Goal: Task Accomplishment & Management: Manage account settings

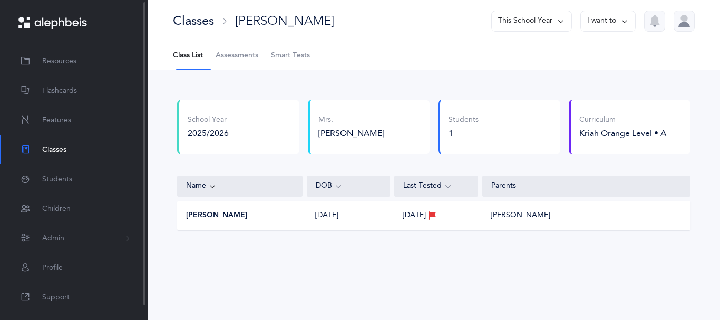
click at [58, 151] on span "Classes" at bounding box center [54, 149] width 24 height 11
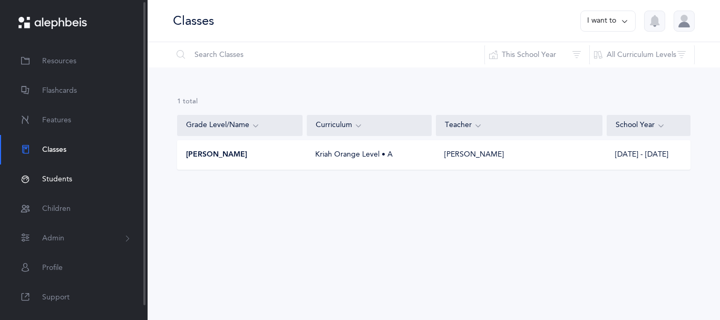
click at [57, 183] on span "Students" at bounding box center [57, 179] width 30 height 11
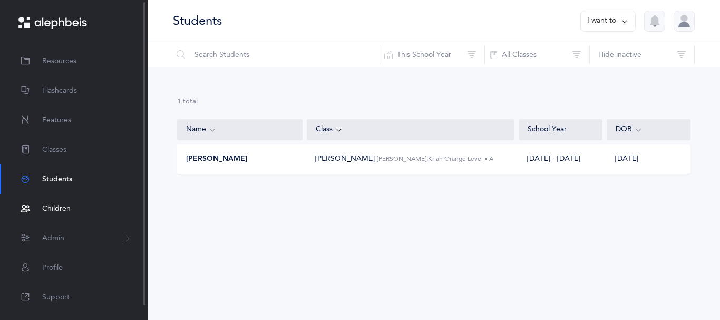
click at [61, 212] on span "Children" at bounding box center [56, 208] width 28 height 11
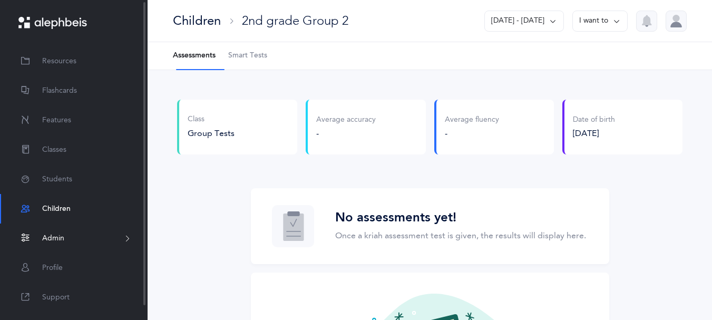
click at [49, 241] on span "Admin" at bounding box center [53, 238] width 22 height 11
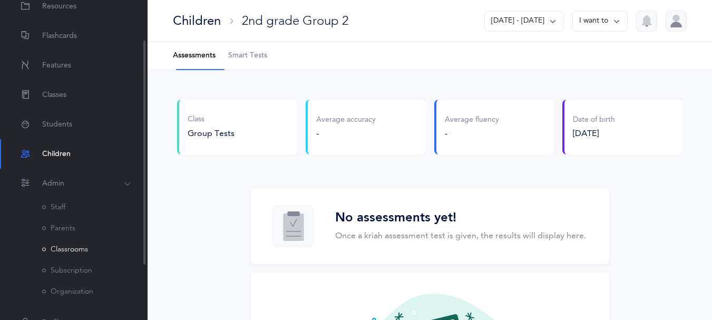
click at [71, 253] on link "Classrooms" at bounding box center [65, 249] width 46 height 8
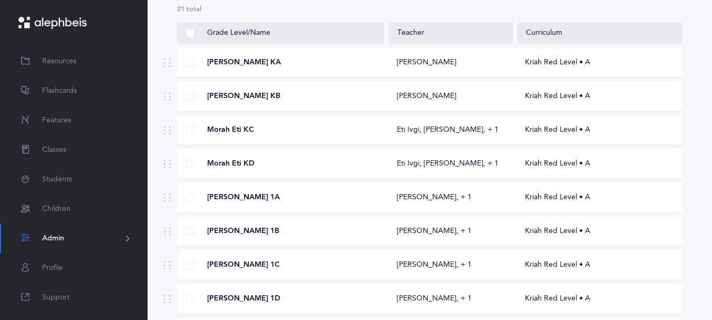
scroll to position [102, 0]
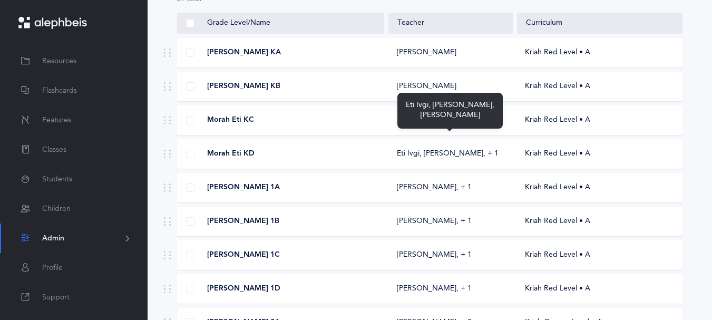
click at [440, 125] on div "Eti Ivgi, [PERSON_NAME]‪, + 1‬" at bounding box center [448, 120] width 102 height 11
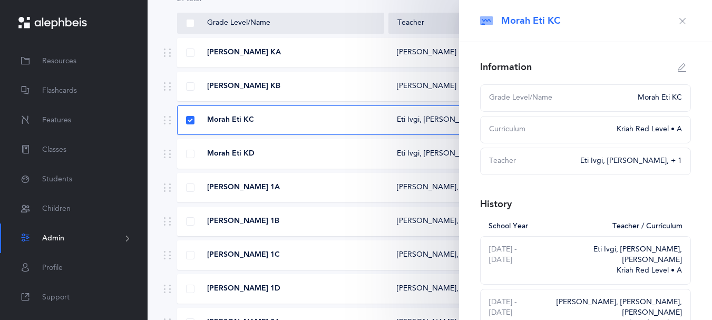
click at [253, 193] on span "[PERSON_NAME] 1A" at bounding box center [243, 187] width 73 height 11
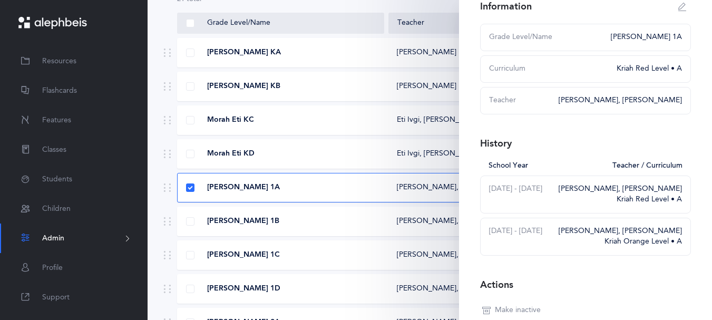
scroll to position [62, 0]
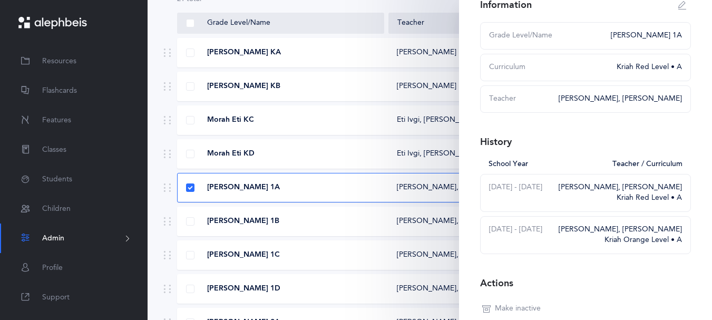
click at [296, 227] on div "[PERSON_NAME] 1B" at bounding box center [281, 221] width 207 height 11
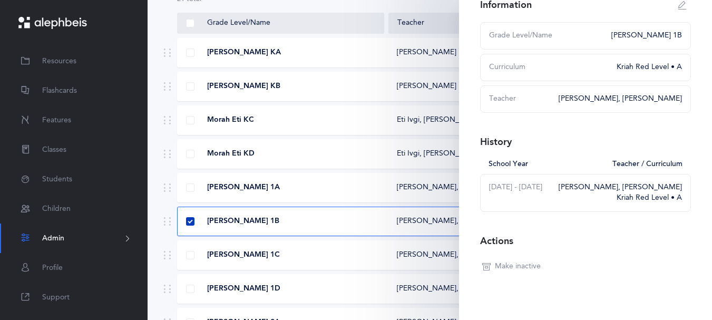
click at [191, 225] on span at bounding box center [190, 221] width 8 height 8
click at [0, 0] on input "checkbox" at bounding box center [0, 0] width 0 height 0
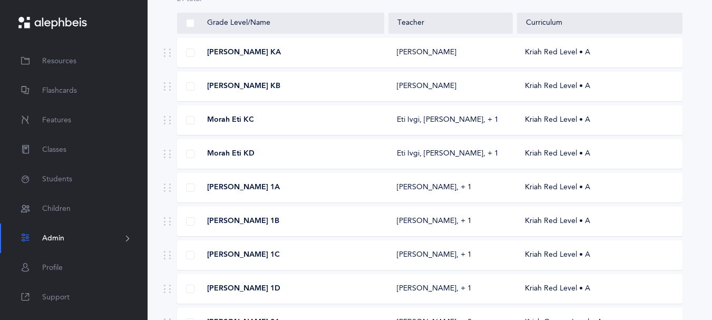
click at [261, 260] on span "[PERSON_NAME] 1C" at bounding box center [243, 255] width 73 height 11
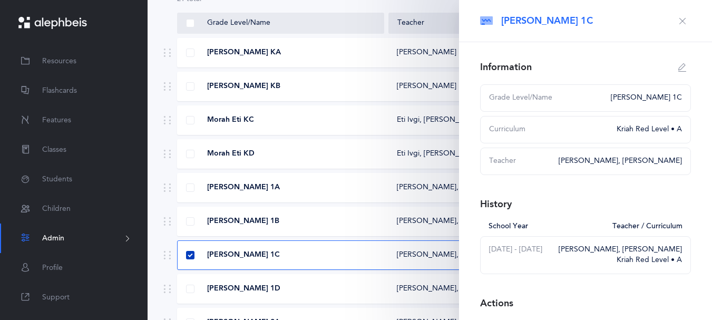
click at [188, 259] on span at bounding box center [190, 255] width 8 height 8
click at [0, 0] on input "checkbox" at bounding box center [0, 0] width 0 height 0
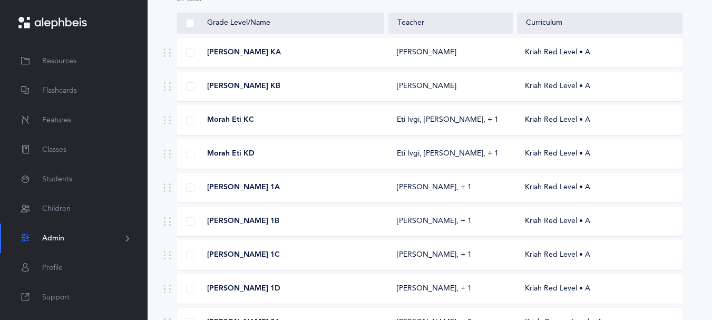
click at [517, 260] on div "Kriah Red Level • A" at bounding box center [598, 255] width 165 height 11
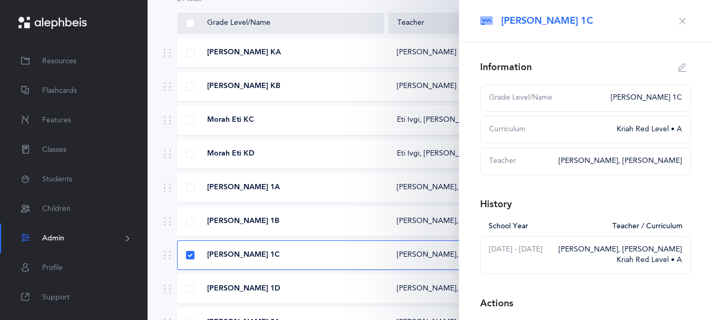
click at [350, 227] on div "[PERSON_NAME] 1B" at bounding box center [281, 221] width 207 height 11
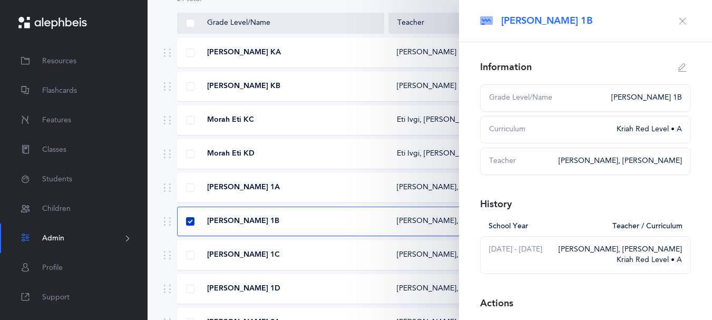
click at [191, 225] on span at bounding box center [190, 221] width 8 height 8
click at [0, 0] on input "checkbox" at bounding box center [0, 0] width 0 height 0
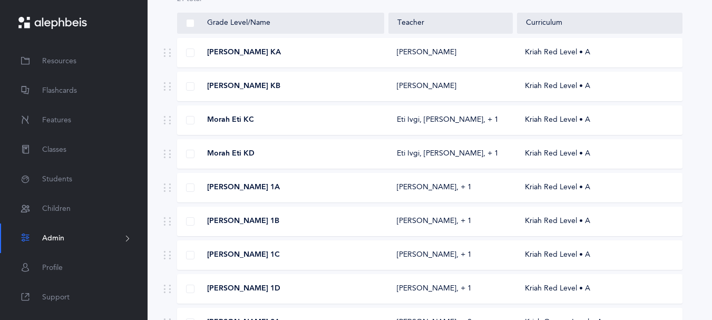
click at [347, 58] on div "[PERSON_NAME] KA" at bounding box center [281, 52] width 207 height 11
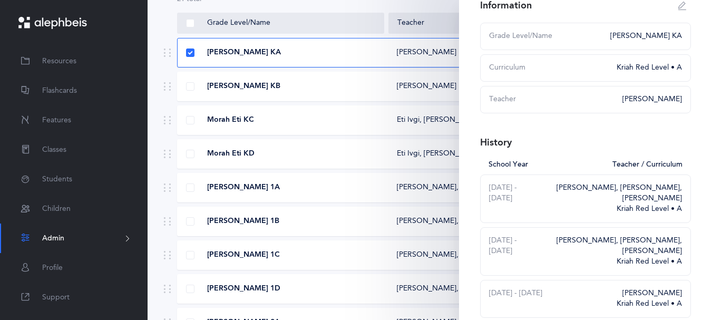
scroll to position [63, 0]
click at [342, 125] on div "Morah Eti KC" at bounding box center [281, 120] width 207 height 11
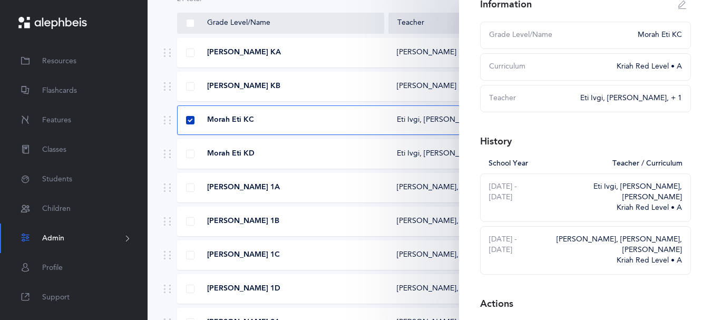
click at [190, 124] on span at bounding box center [190, 120] width 8 height 8
click at [0, 0] on input "checkbox" at bounding box center [0, 0] width 0 height 0
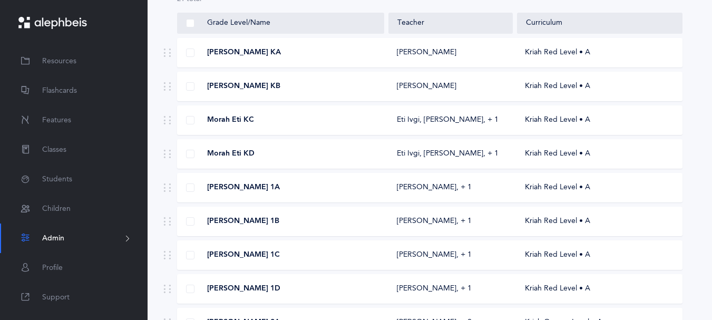
click at [348, 133] on div "Morah Eti KC Eti Ivgi, [PERSON_NAME]‪, + 1‬ Kriah Red Level • A" at bounding box center [429, 120] width 505 height 30
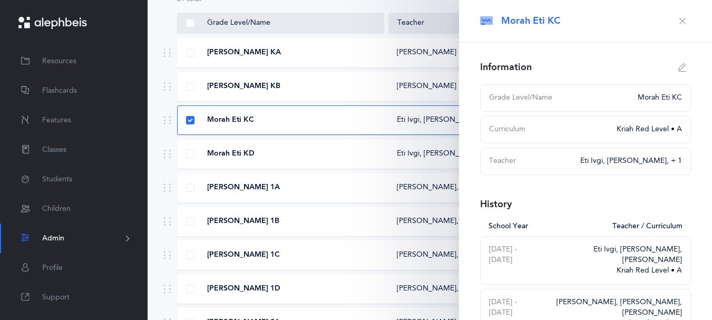
click at [677, 71] on button "button" at bounding box center [682, 67] width 17 height 17
type input "Morah Eti KC"
select select "2"
select select "1776"
select select "942"
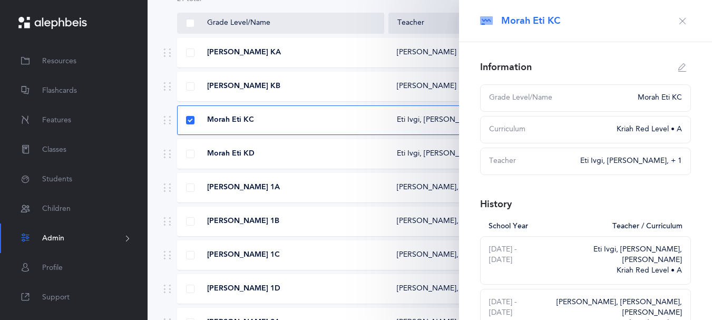
select select "1780"
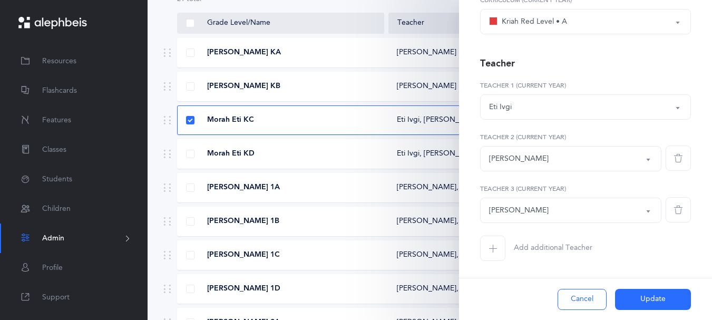
scroll to position [173, 0]
click at [674, 205] on icon "button" at bounding box center [678, 209] width 8 height 8
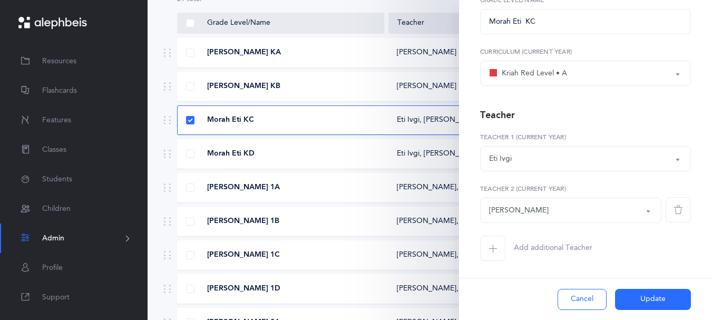
scroll to position [121, 0]
click at [638, 293] on button "Update" at bounding box center [653, 299] width 76 height 21
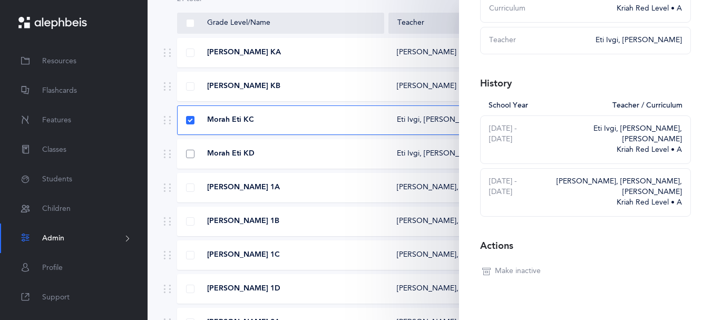
click at [192, 158] on span at bounding box center [190, 154] width 8 height 8
click at [0, 0] on input "checkbox" at bounding box center [0, 0] width 0 height 0
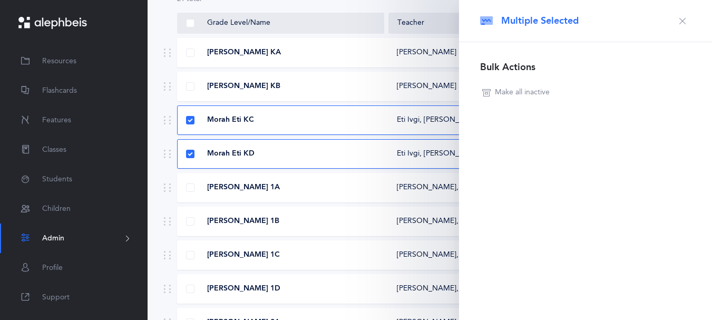
click at [197, 125] on div "Morah Eti KC" at bounding box center [281, 120] width 207 height 11
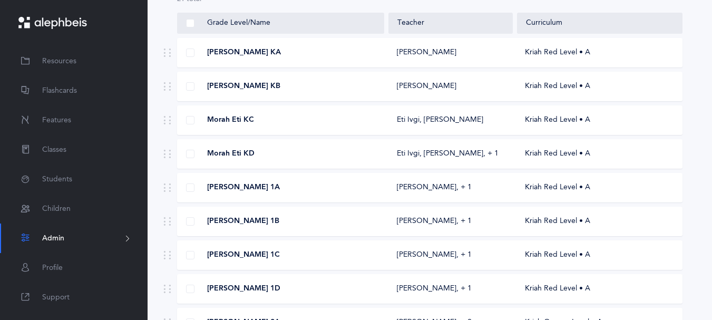
click at [317, 159] on div "Morah Eti KD" at bounding box center [281, 154] width 207 height 11
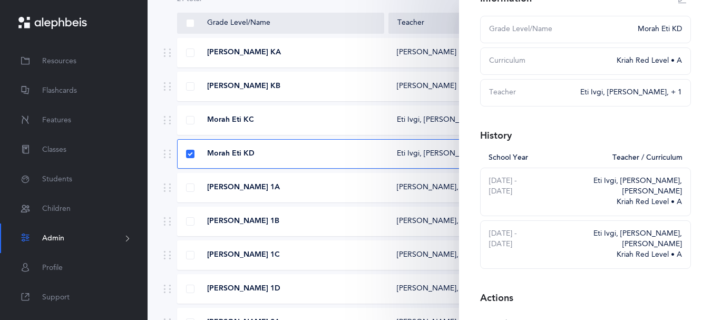
scroll to position [44, 0]
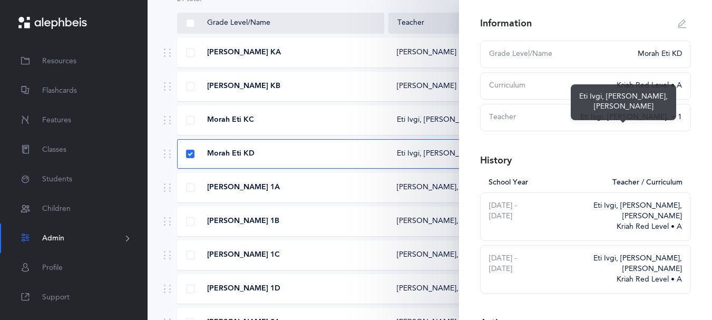
click at [602, 123] on div "Eti Ivgi, [PERSON_NAME]‪, + 1‬" at bounding box center [631, 117] width 102 height 11
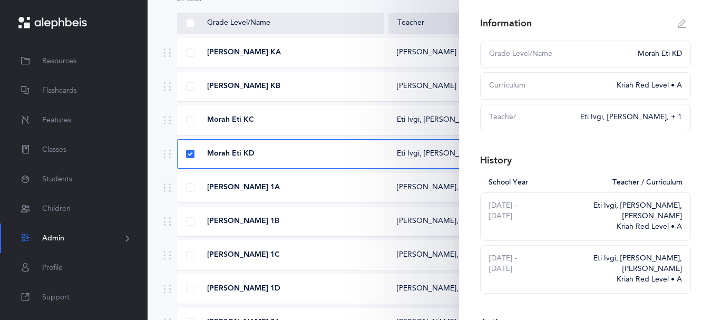
click at [678, 28] on icon "button" at bounding box center [682, 23] width 8 height 8
type input "Morah Eti KD"
select select "2"
select select "1776"
select select "942"
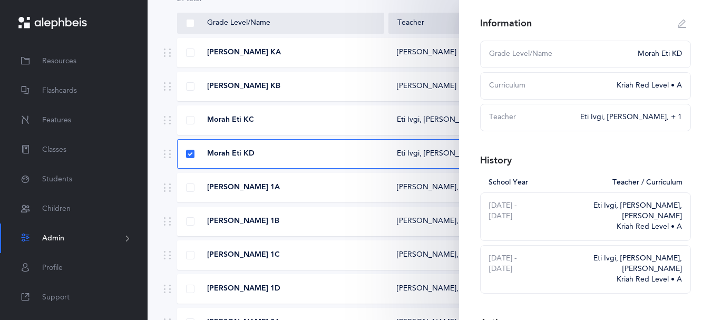
select select "1780"
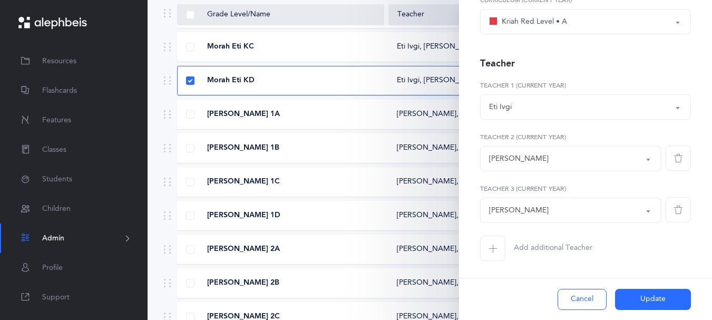
scroll to position [164, 0]
click at [665, 201] on span "button" at bounding box center [677, 209] width 25 height 25
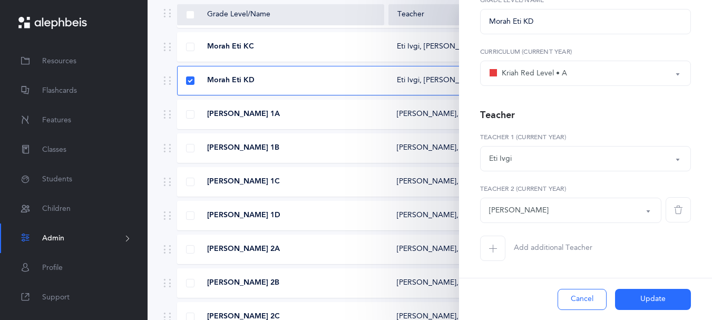
scroll to position [121, 0]
click at [674, 205] on icon "button" at bounding box center [678, 209] width 8 height 8
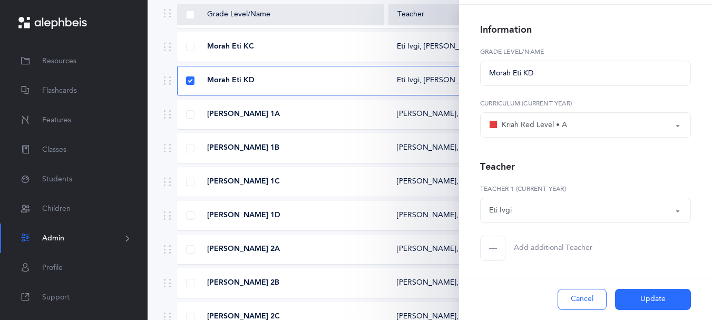
scroll to position [68, 0]
click at [632, 289] on button "Update" at bounding box center [653, 299] width 76 height 21
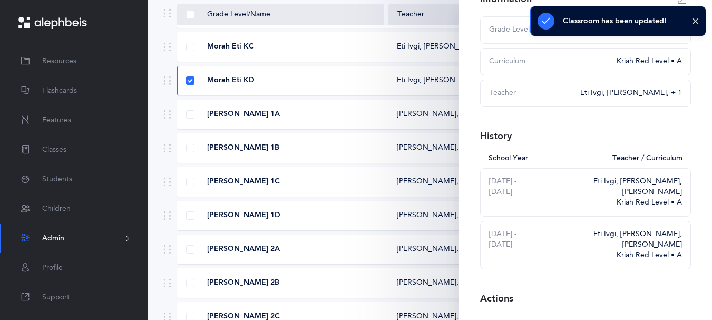
scroll to position [102, 0]
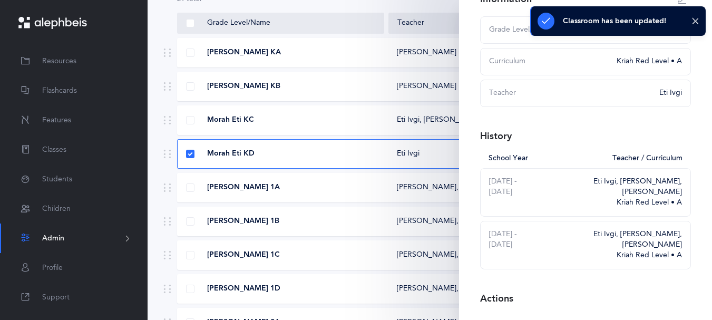
click at [288, 125] on div "Morah Eti KC" at bounding box center [281, 120] width 207 height 11
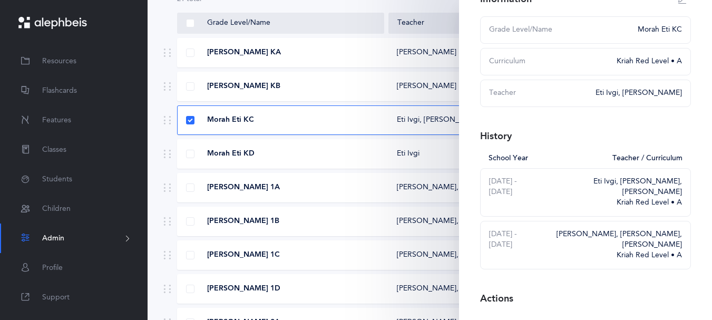
type input "Morah Eti KC"
select select "2"
select select "1776"
select select "942"
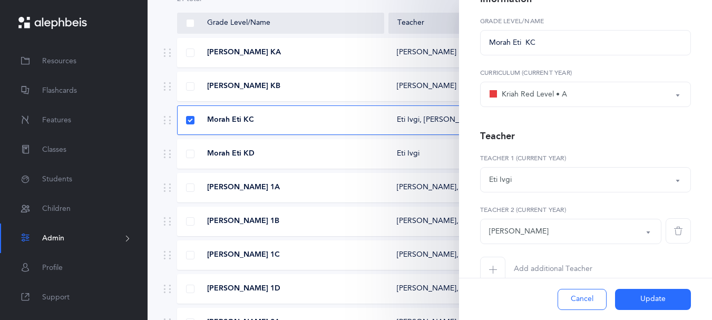
scroll to position [121, 0]
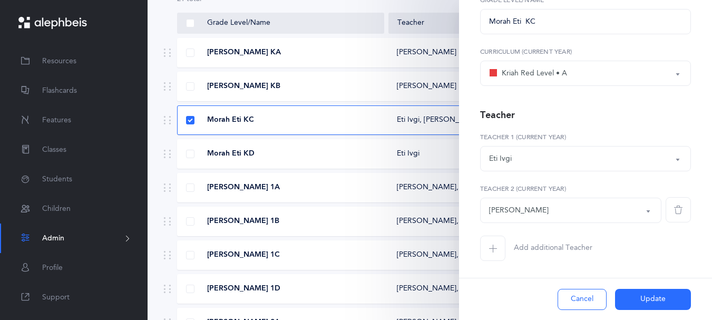
click at [674, 205] on icon "button" at bounding box center [678, 209] width 8 height 8
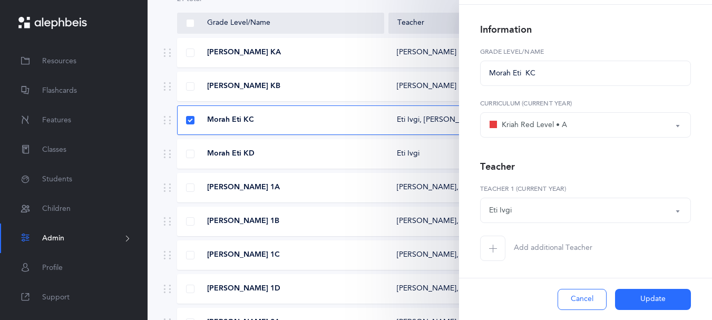
scroll to position [68, 0]
click at [640, 301] on button "Update" at bounding box center [653, 299] width 76 height 21
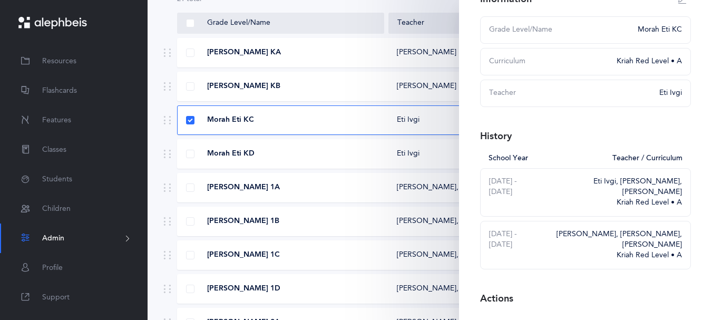
click at [365, 159] on div "Morah Eti KD" at bounding box center [281, 154] width 207 height 11
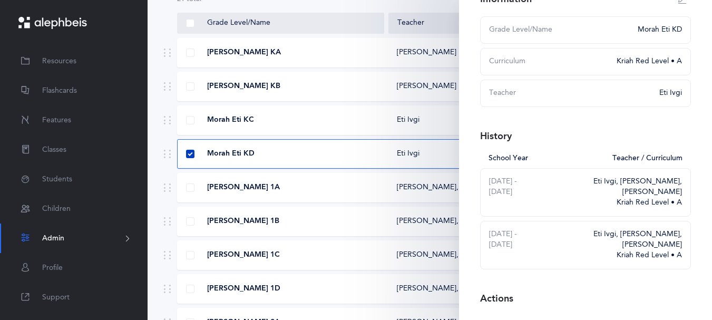
click at [194, 158] on span at bounding box center [190, 154] width 8 height 8
click at [0, 0] on input "checkbox" at bounding box center [0, 0] width 0 height 0
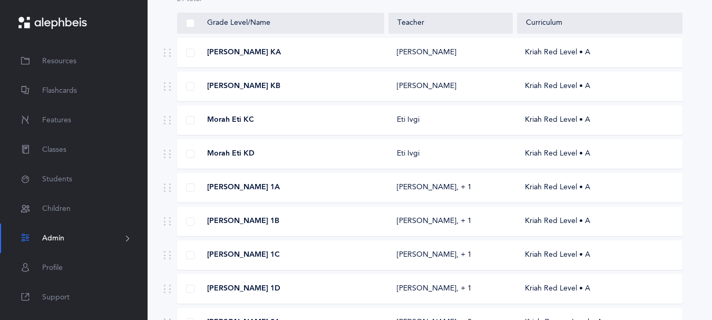
click at [472, 159] on div "Eti Ivgi" at bounding box center [450, 154] width 124 height 11
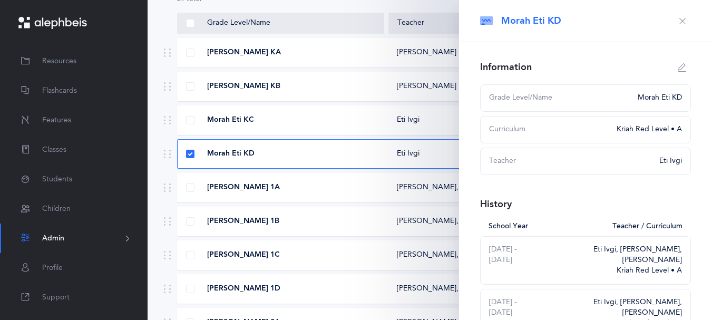
select select
click at [678, 72] on icon "button" at bounding box center [682, 67] width 8 height 8
type input "Morah Eti KD"
select select "2"
select select "1776"
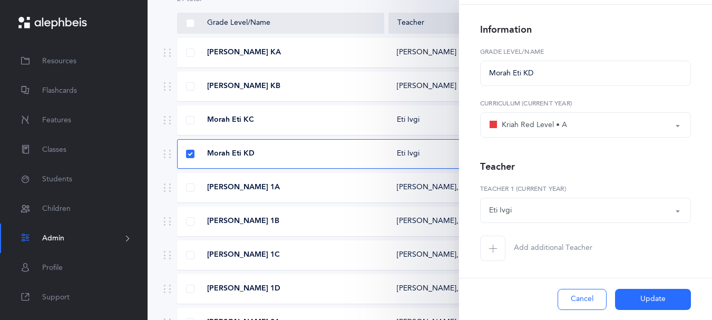
click at [494, 244] on span "button" at bounding box center [492, 247] width 25 height 25
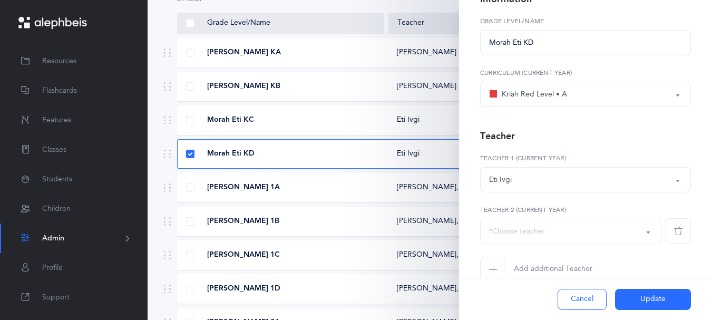
click at [636, 244] on button "*Choose teacher" at bounding box center [570, 231] width 181 height 25
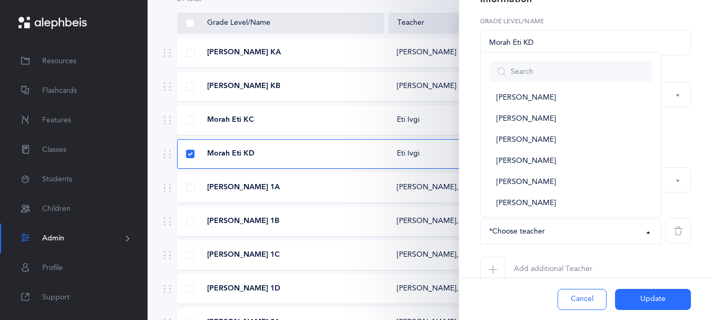
scroll to position [531, 0]
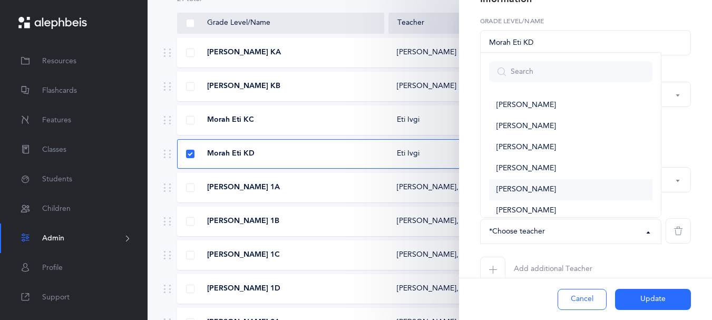
click at [561, 200] on link "[PERSON_NAME]" at bounding box center [570, 189] width 163 height 21
select select "2581"
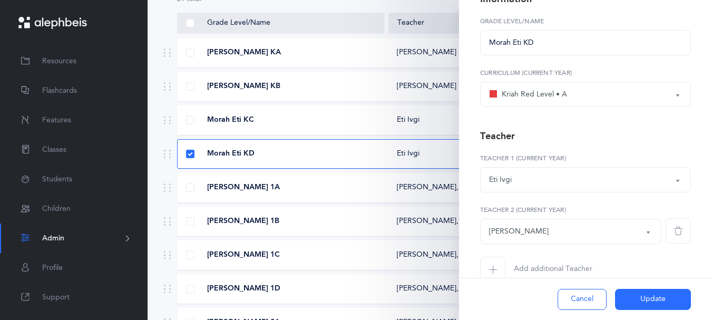
click at [630, 292] on button "Update" at bounding box center [653, 299] width 76 height 21
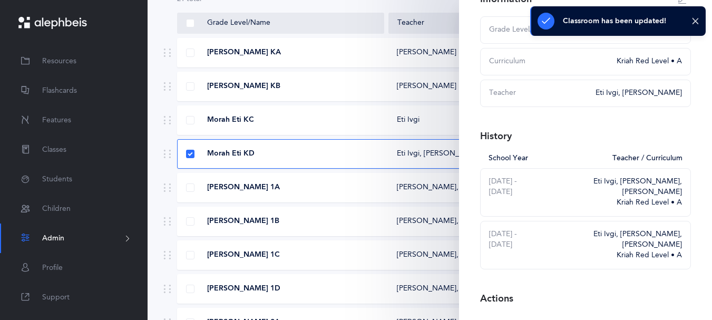
click at [291, 125] on div "Morah Eti KC" at bounding box center [281, 120] width 207 height 11
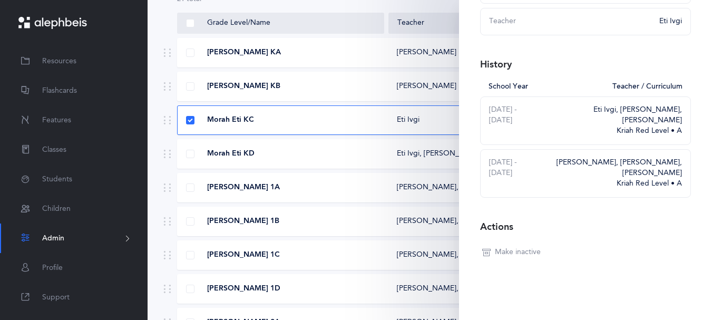
scroll to position [187, 0]
drag, startPoint x: 702, startPoint y: 276, endPoint x: 710, endPoint y: 161, distance: 114.6
click at [710, 161] on div "Morah Eti KC Information Grade Level/Name Kriah Purple Level Kriah Pink Level K…" at bounding box center [585, 160] width 253 height 320
click at [645, 219] on div "Actions" at bounding box center [585, 227] width 211 height 17
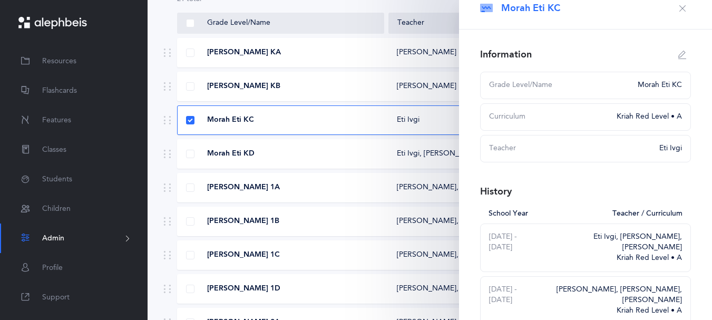
scroll to position [0, 0]
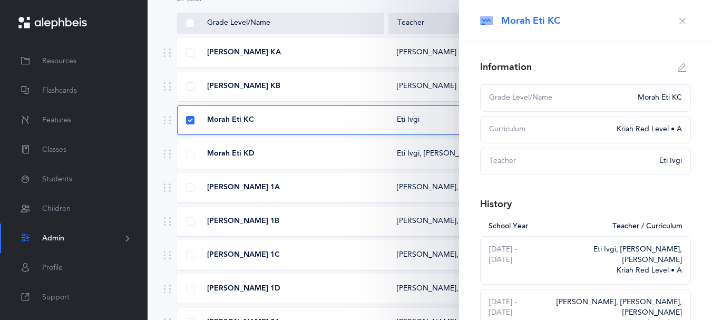
click at [678, 72] on icon "button" at bounding box center [682, 67] width 8 height 8
type input "Morah Eti KC"
select select "2"
select select "1776"
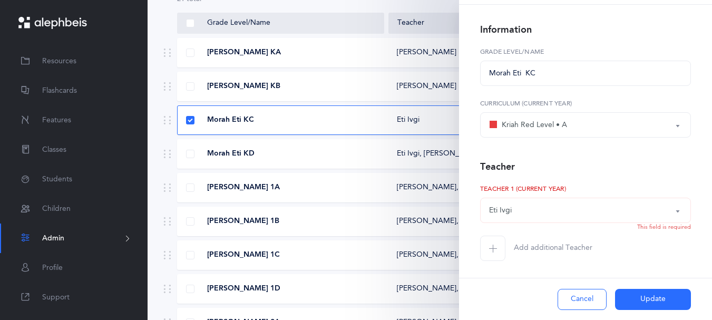
scroll to position [68, 0]
click at [567, 201] on div "Eti Ivgi" at bounding box center [585, 210] width 193 height 18
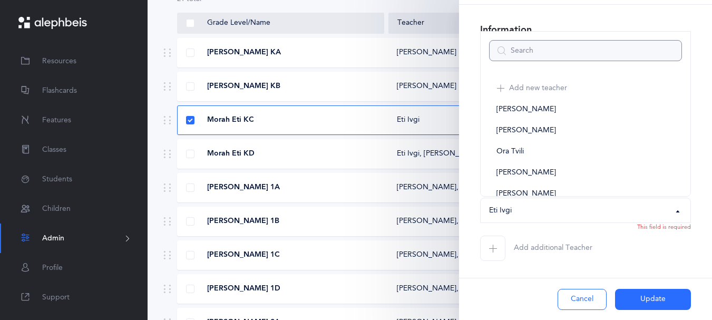
scroll to position [327, 0]
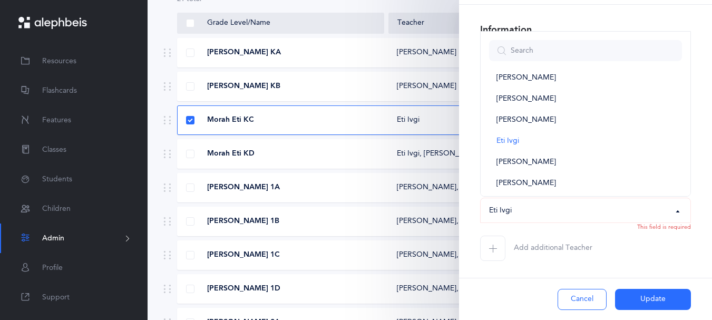
click at [567, 201] on div "Eti Ivgi" at bounding box center [585, 210] width 193 height 18
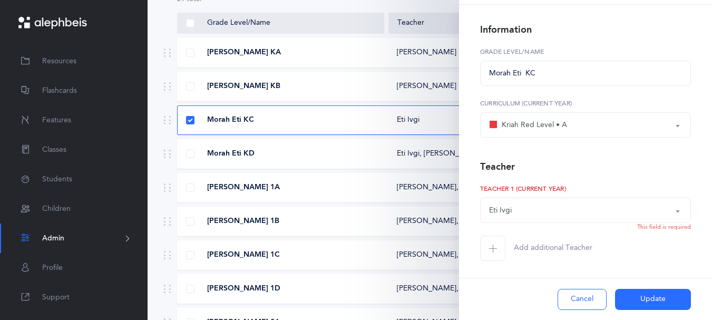
click at [502, 240] on span "button" at bounding box center [492, 247] width 25 height 25
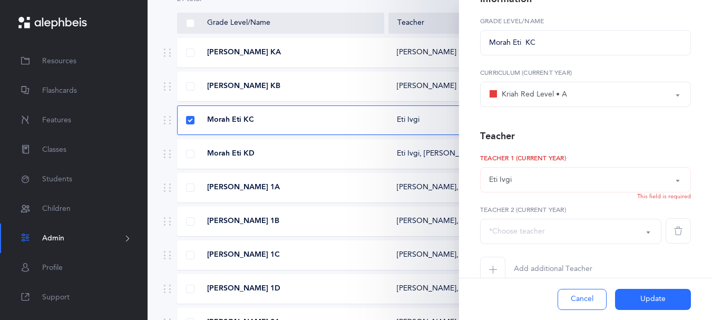
click at [637, 244] on button "*Choose teacher" at bounding box center [570, 231] width 181 height 25
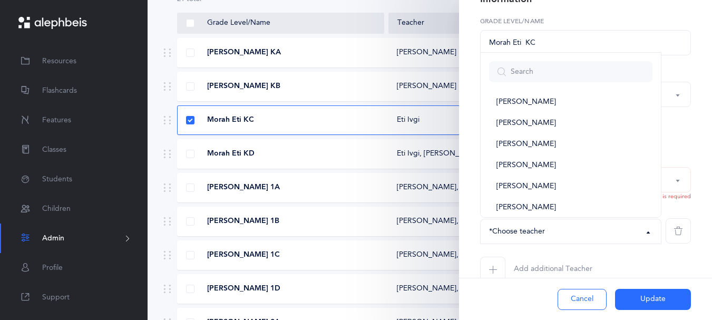
scroll to position [538, 0]
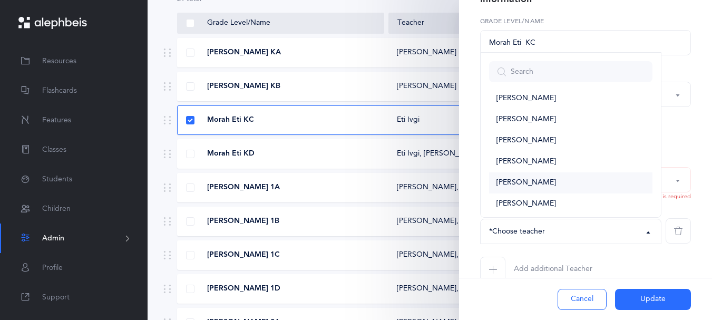
click at [548, 188] on span "[PERSON_NAME]" at bounding box center [526, 182] width 60 height 9
select select "2581"
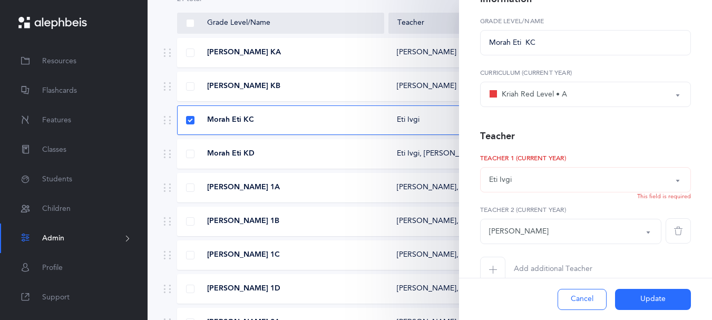
click at [640, 289] on button "Update" at bounding box center [653, 299] width 76 height 21
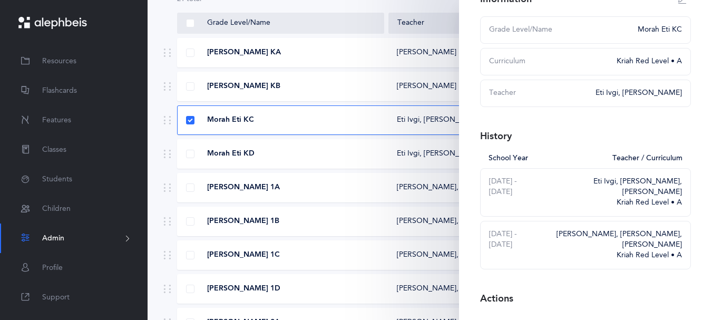
click at [185, 125] on div "Morah Eti KC" at bounding box center [281, 120] width 207 height 11
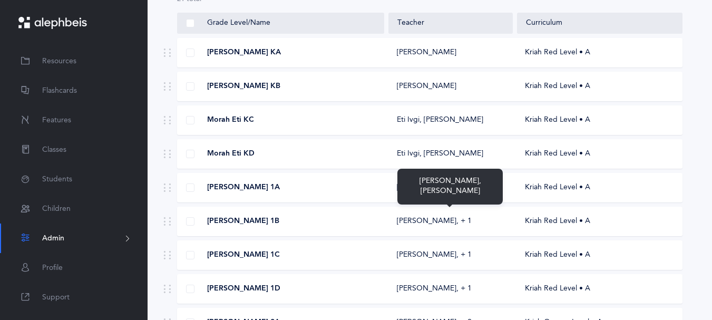
click at [392, 193] on div "[PERSON_NAME]‪, + 1‬" at bounding box center [450, 187] width 124 height 11
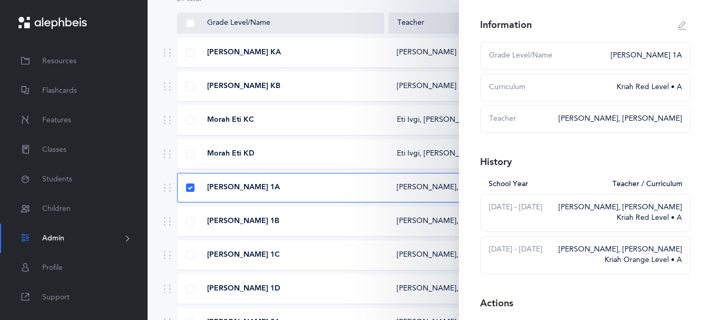
scroll to position [64, 0]
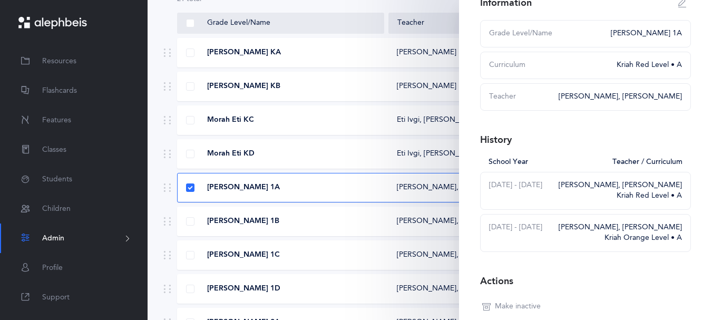
click at [612, 102] on div "[PERSON_NAME], [PERSON_NAME]" at bounding box center [619, 97] width 123 height 11
click at [613, 102] on div "[PERSON_NAME], [PERSON_NAME]" at bounding box center [619, 97] width 123 height 11
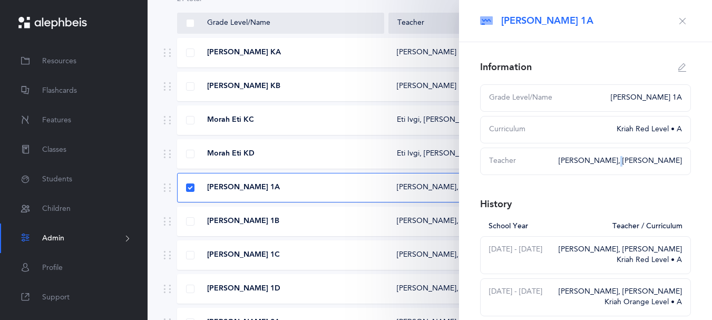
click at [678, 72] on icon "button" at bounding box center [682, 67] width 8 height 8
type input "[PERSON_NAME] 1A"
select select "2"
select select "941"
select select "1779"
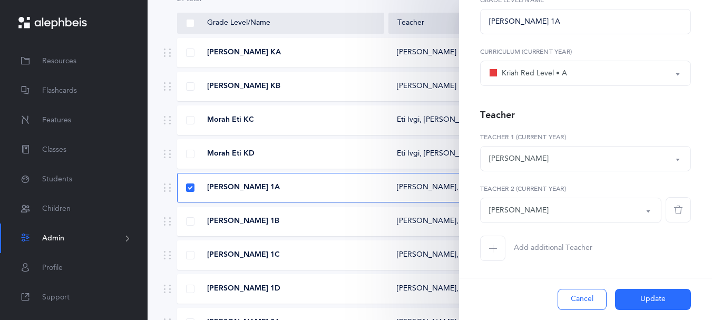
scroll to position [121, 0]
click at [664, 148] on button "[PERSON_NAME]" at bounding box center [585, 158] width 211 height 25
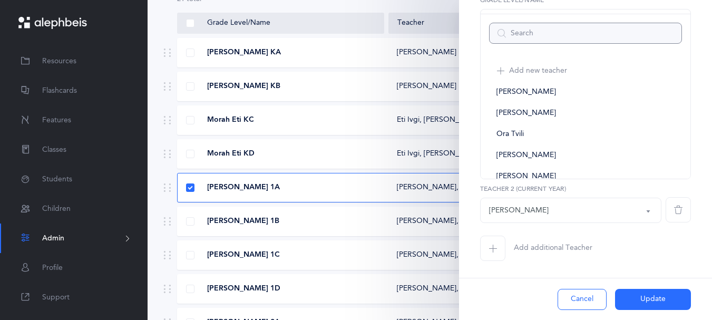
scroll to position [179, 0]
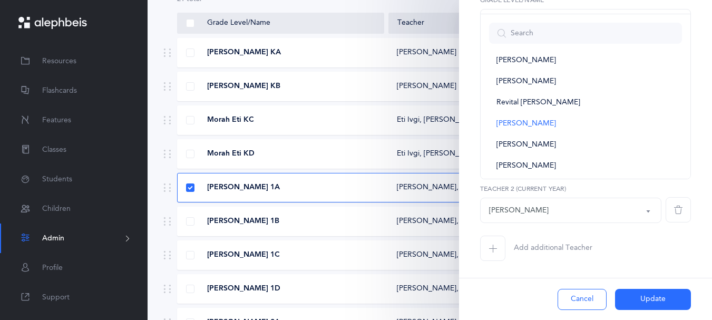
click at [689, 142] on div "Information [PERSON_NAME] 1A Grade Level/Name Kriah Purple Level Kriah Pink Lev…" at bounding box center [585, 136] width 253 height 367
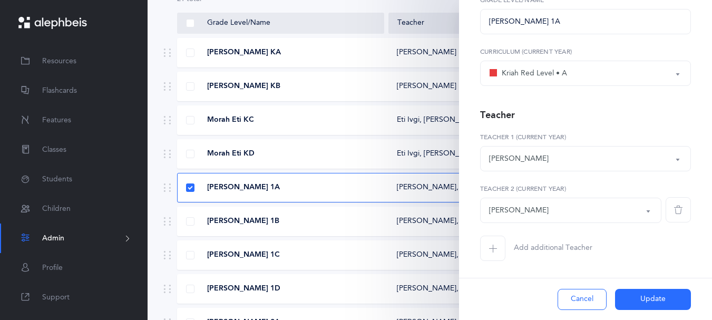
click at [674, 205] on icon "button" at bounding box center [678, 209] width 8 height 8
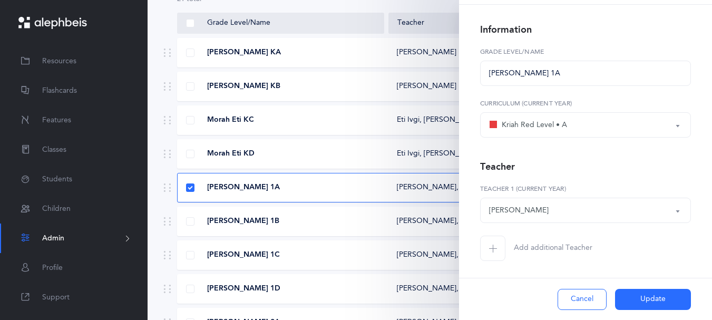
scroll to position [68, 0]
click at [586, 243] on span "Add additional Teacher" at bounding box center [553, 248] width 78 height 11
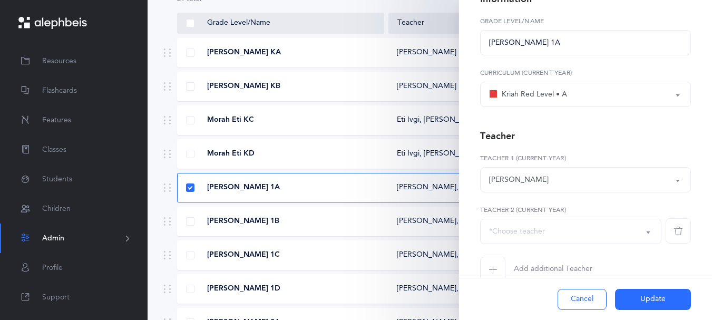
click at [636, 291] on button "Update" at bounding box center [653, 299] width 76 height 21
click at [641, 205] on div "Add new teacher [PERSON_NAME] [PERSON_NAME] Tvili [PERSON_NAME] [PERSON_NAME] […" at bounding box center [585, 179] width 211 height 52
click at [645, 297] on button "Update" at bounding box center [653, 299] width 76 height 21
click at [564, 189] on div "[PERSON_NAME]" at bounding box center [585, 180] width 193 height 18
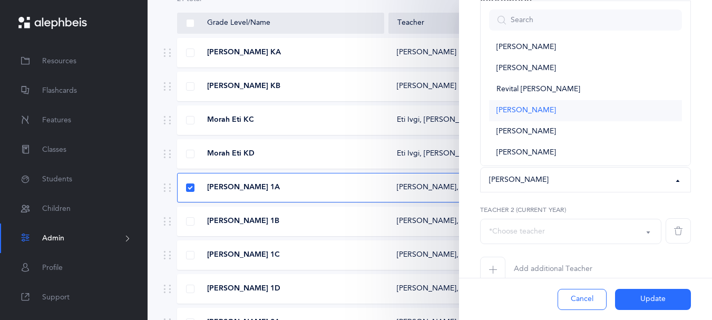
click at [564, 121] on link "[PERSON_NAME]" at bounding box center [585, 110] width 193 height 21
select select "941"
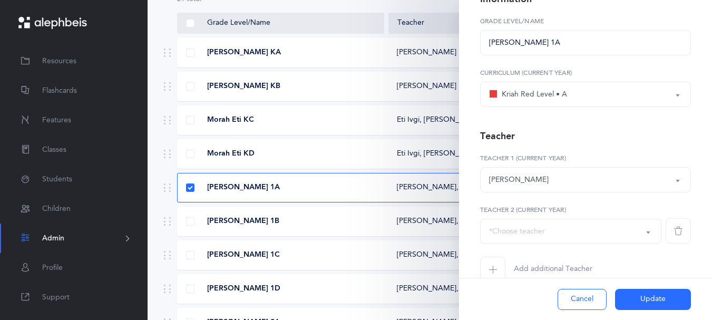
click at [635, 290] on button "Update" at bounding box center [653, 299] width 76 height 21
click at [633, 292] on button "Update" at bounding box center [653, 299] width 76 height 21
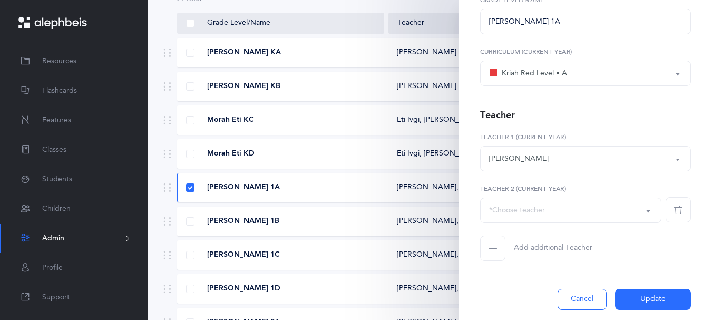
scroll to position [121, 0]
click at [330, 193] on div "[PERSON_NAME] 1A" at bounding box center [281, 187] width 207 height 11
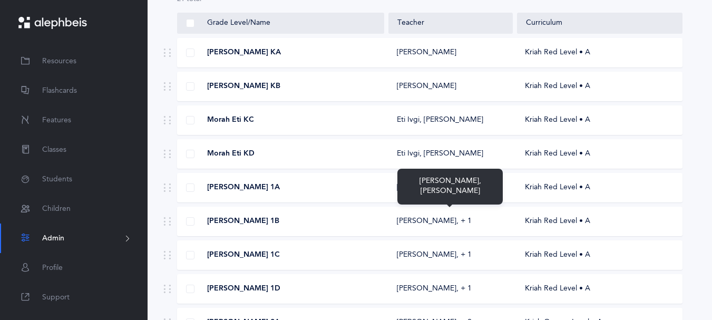
click at [469, 193] on div "[PERSON_NAME]‪, + 1‬" at bounding box center [450, 187] width 124 height 11
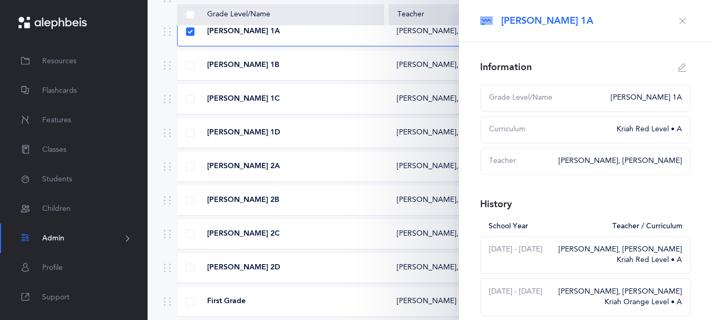
scroll to position [145, 0]
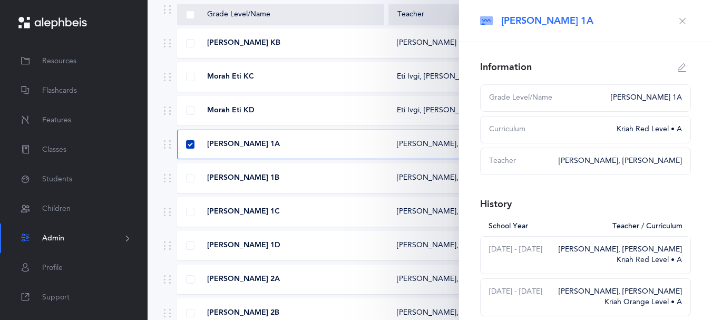
click at [189, 149] on span at bounding box center [190, 144] width 8 height 8
click at [0, 0] on input "checkbox" at bounding box center [0, 0] width 0 height 0
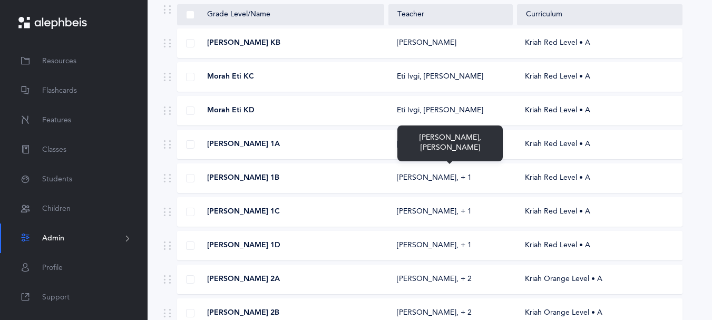
click at [446, 150] on div "[PERSON_NAME]‪, + 1‬" at bounding box center [434, 144] width 75 height 11
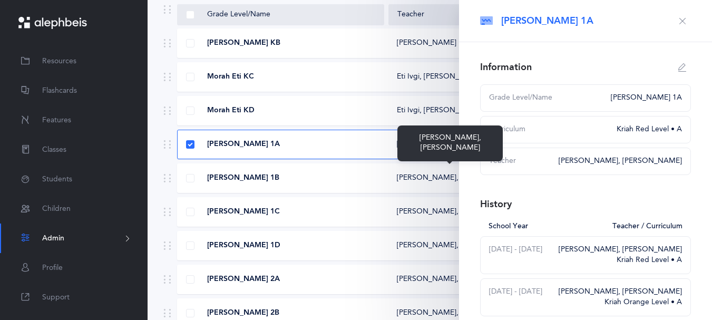
select select
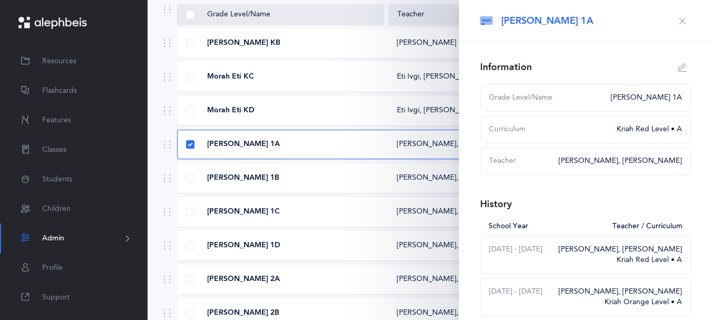
click at [676, 75] on button "button" at bounding box center [682, 67] width 17 height 17
type input "[PERSON_NAME] 1A"
select select "2"
select select "941"
select select "1779"
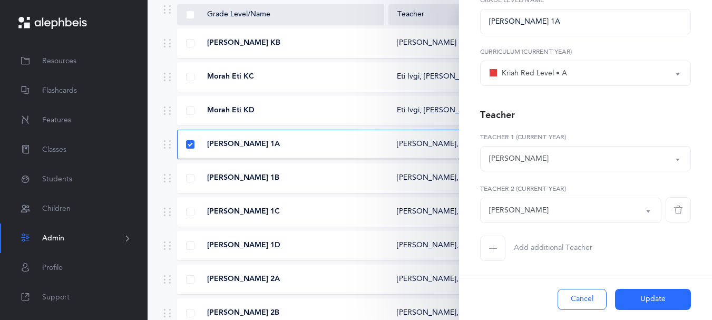
scroll to position [104, 0]
click at [664, 163] on button "[PERSON_NAME]" at bounding box center [585, 158] width 211 height 25
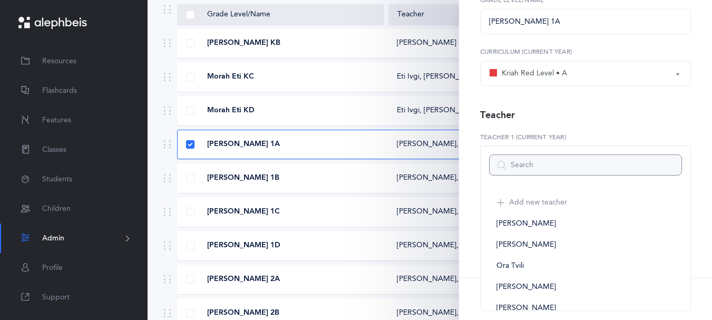
scroll to position [179, 0]
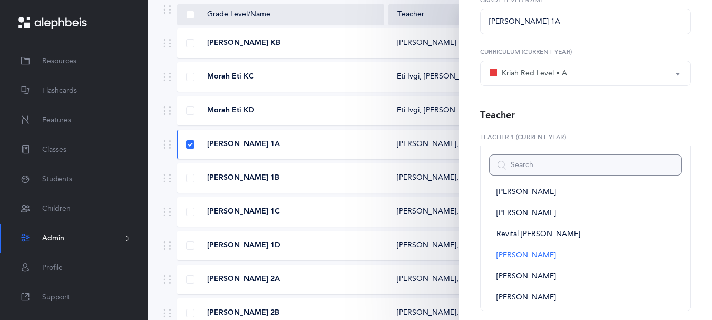
click at [546, 169] on input "Search" at bounding box center [585, 164] width 193 height 21
click at [537, 260] on span "[PERSON_NAME]" at bounding box center [526, 255] width 60 height 9
select select "941"
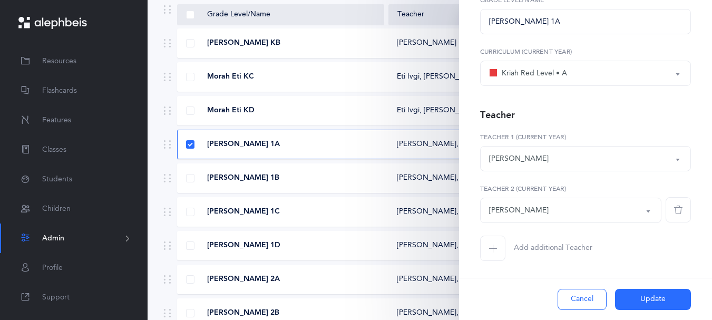
click at [634, 217] on button "[PERSON_NAME]" at bounding box center [570, 210] width 181 height 25
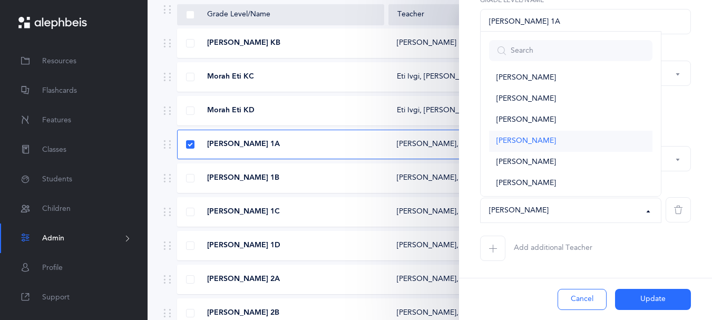
click at [540, 146] on span "[PERSON_NAME]" at bounding box center [526, 140] width 60 height 9
select select "1779"
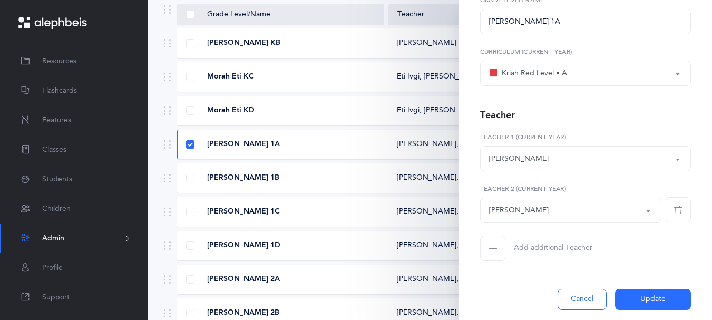
click at [637, 294] on button "Update" at bounding box center [653, 299] width 76 height 21
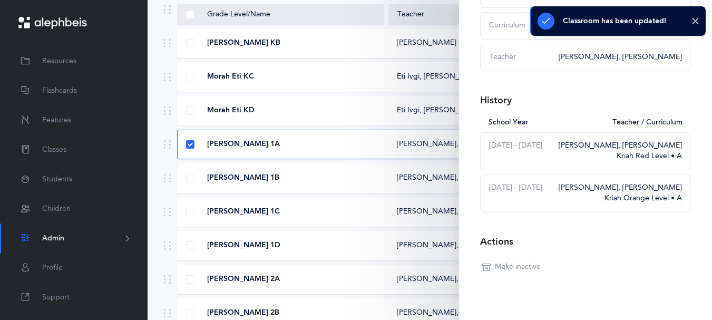
click at [369, 150] on div "[PERSON_NAME] 1A" at bounding box center [281, 144] width 207 height 11
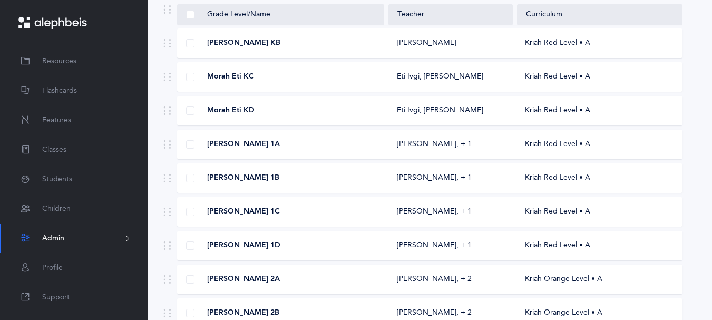
click at [512, 159] on div "[PERSON_NAME] 1A [PERSON_NAME]‪, + 1‬ Kriah Red Level • A" at bounding box center [429, 145] width 505 height 30
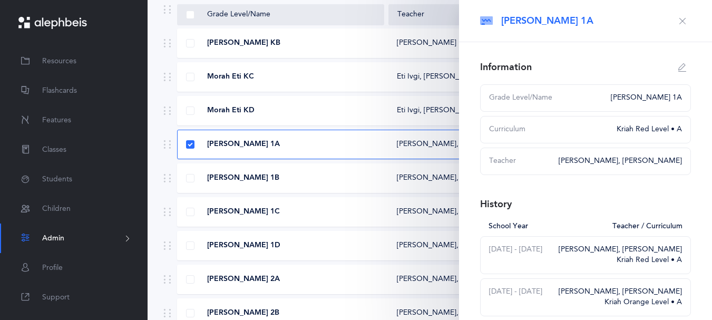
click at [678, 72] on icon "button" at bounding box center [682, 67] width 8 height 8
type input "[PERSON_NAME] 1A"
select select "2"
select select "941"
select select "1779"
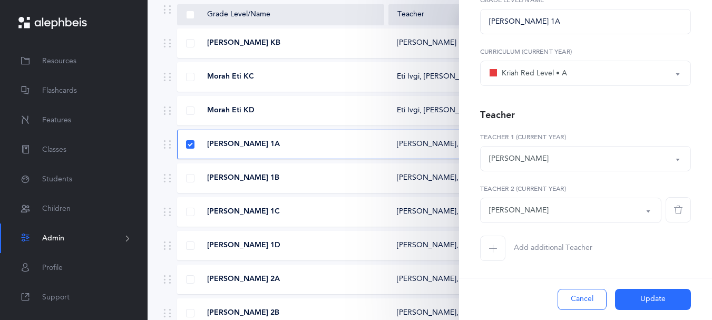
scroll to position [114, 0]
click at [668, 154] on button "[PERSON_NAME]" at bounding box center [585, 158] width 211 height 25
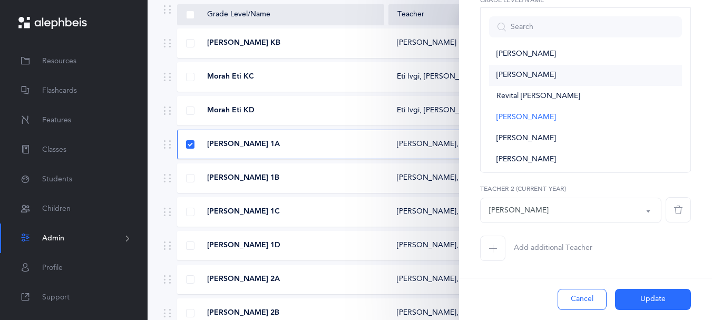
click at [526, 71] on span "[PERSON_NAME]" at bounding box center [526, 75] width 60 height 9
select select "2211"
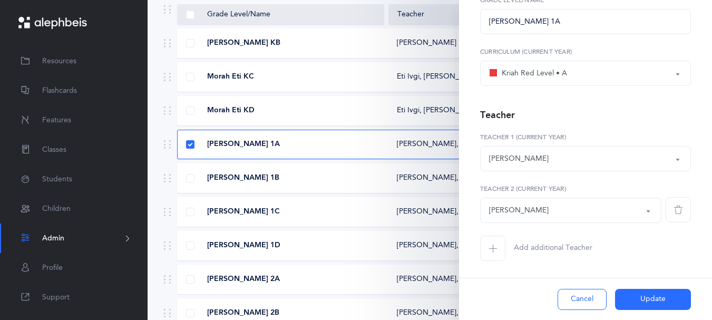
click at [634, 205] on button "[PERSON_NAME]" at bounding box center [570, 210] width 181 height 25
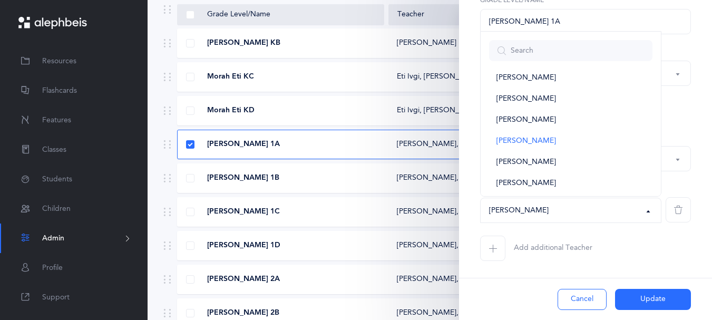
scroll to position [565, 0]
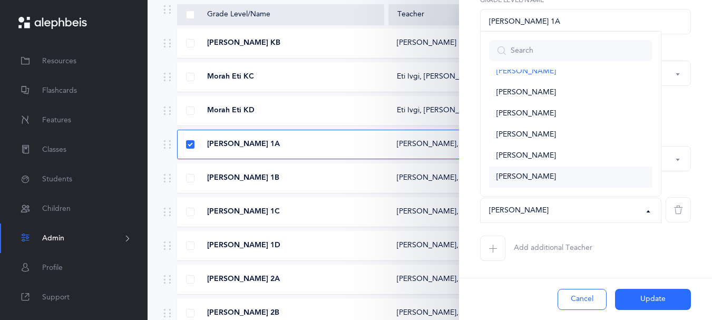
click at [507, 172] on span "[PERSON_NAME]" at bounding box center [526, 176] width 60 height 9
select select "943"
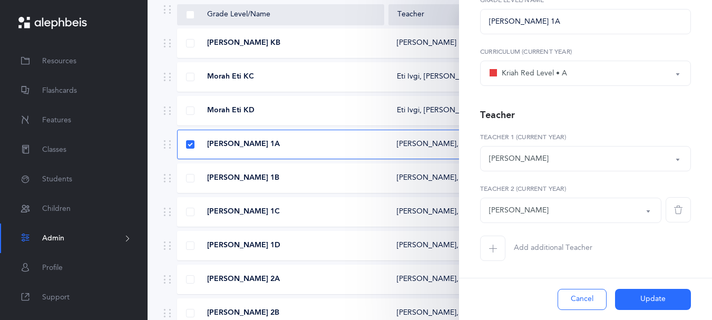
click at [636, 293] on button "Update" at bounding box center [653, 299] width 76 height 21
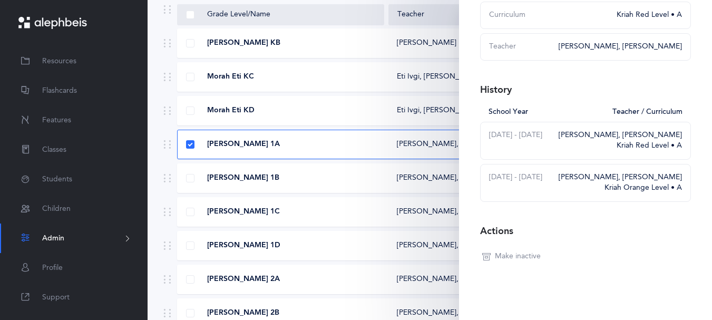
click at [692, 8] on div "Classroom has been updated!" at bounding box center [617, 21] width 175 height 30
click at [356, 92] on div "Morah Eti KC Eti Ivgi, [PERSON_NAME] Kriah Red Level • A" at bounding box center [429, 77] width 505 height 30
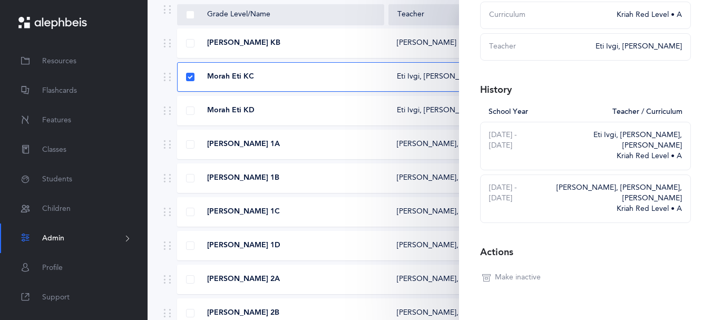
click at [346, 150] on div "[PERSON_NAME] 1A" at bounding box center [281, 144] width 207 height 11
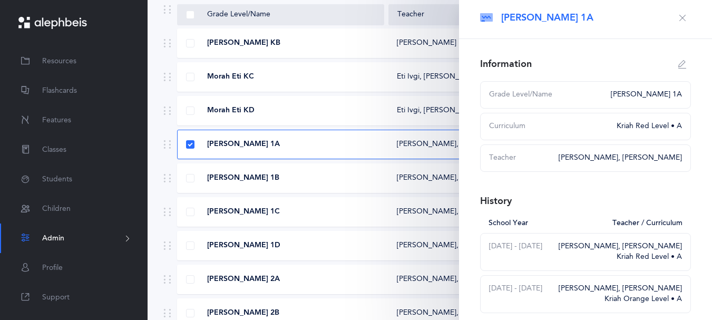
scroll to position [0, 0]
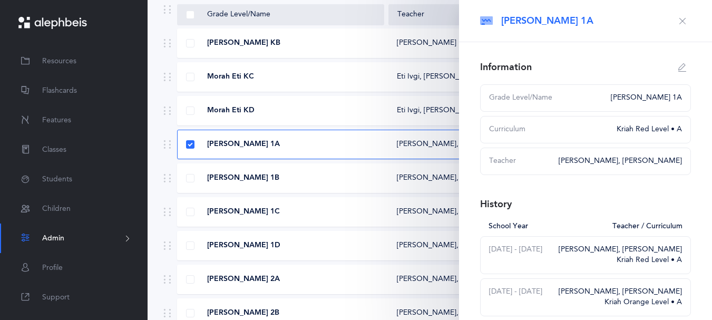
click at [678, 22] on icon "button" at bounding box center [682, 21] width 8 height 8
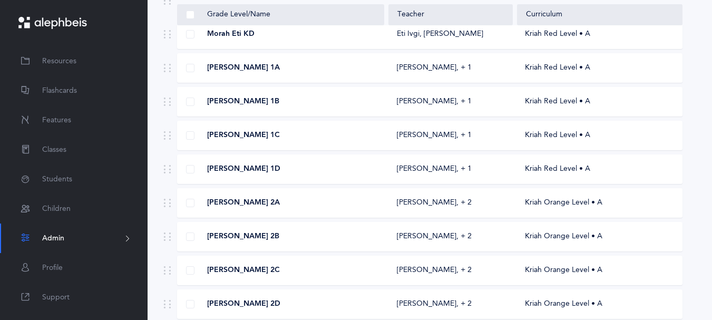
scroll to position [220, 0]
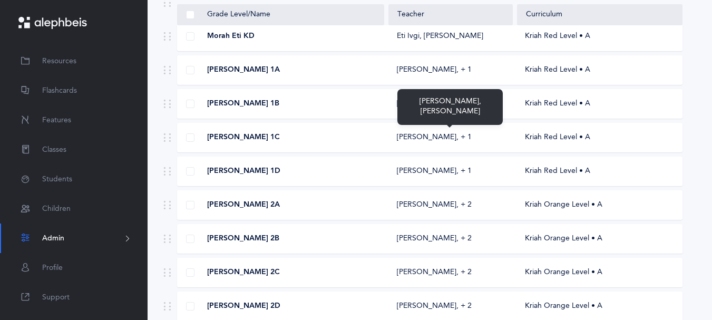
click at [447, 109] on div "[PERSON_NAME]‪, + 1‬" at bounding box center [434, 104] width 75 height 11
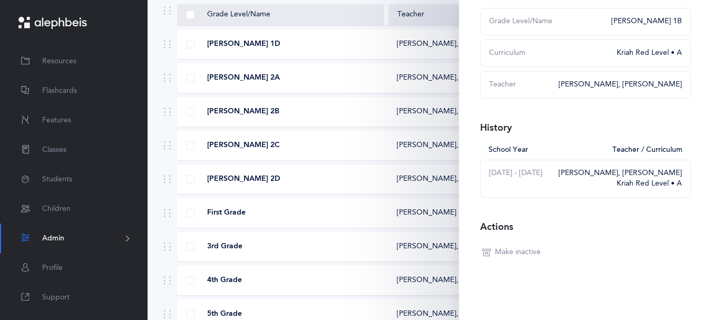
scroll to position [51, 0]
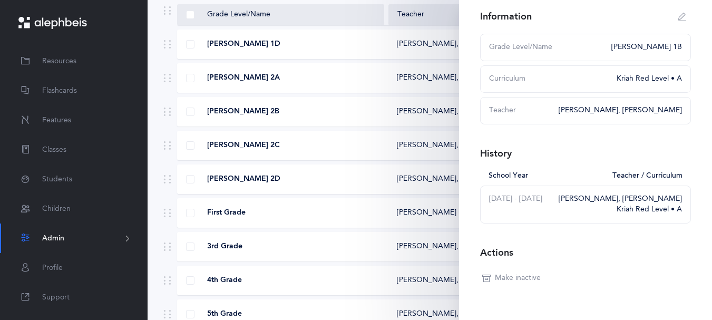
click at [614, 116] on div "[PERSON_NAME], [PERSON_NAME]" at bounding box center [619, 110] width 123 height 11
click at [678, 21] on icon "button" at bounding box center [682, 17] width 8 height 8
type input "[PERSON_NAME] 1B"
select select "2"
select select "941"
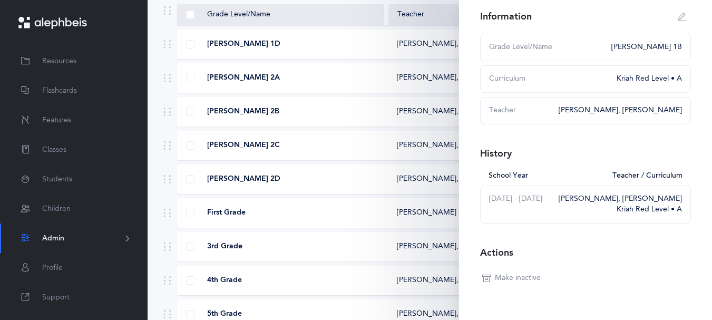
scroll to position [121, 0]
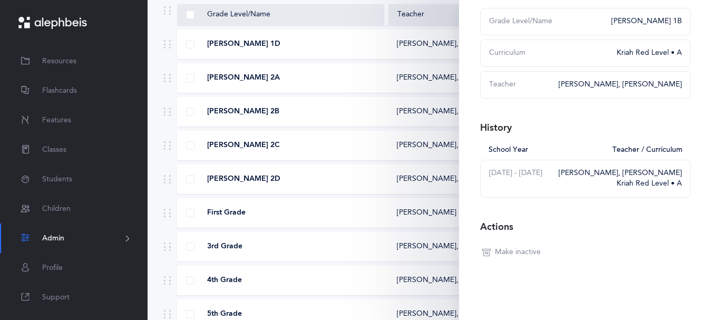
select select "1779"
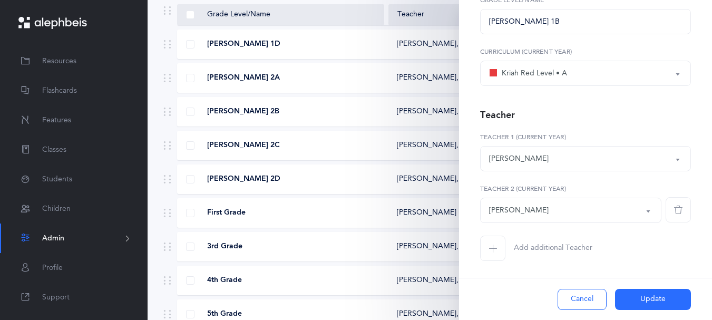
click at [494, 153] on div "[PERSON_NAME]" at bounding box center [519, 158] width 60 height 11
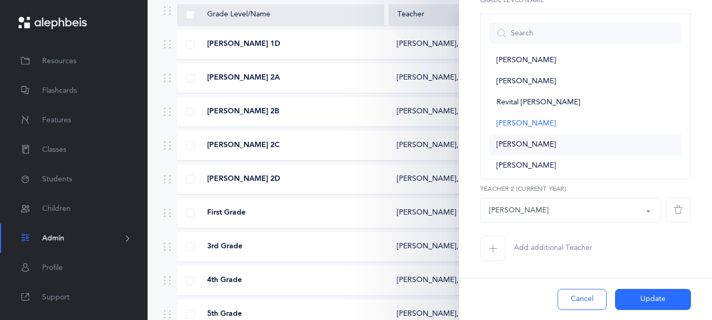
click at [561, 134] on link "[PERSON_NAME]" at bounding box center [585, 144] width 193 height 21
select select "1319"
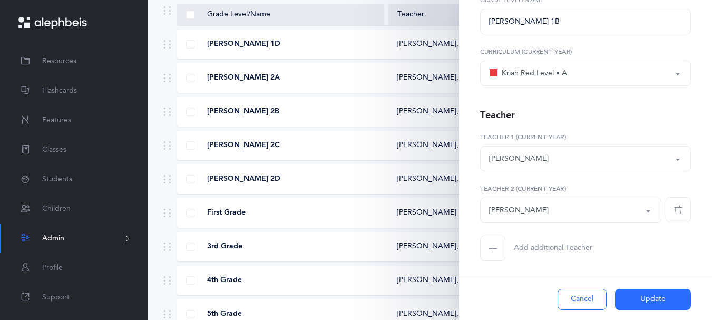
click at [642, 290] on button "Update" at bounding box center [653, 299] width 76 height 21
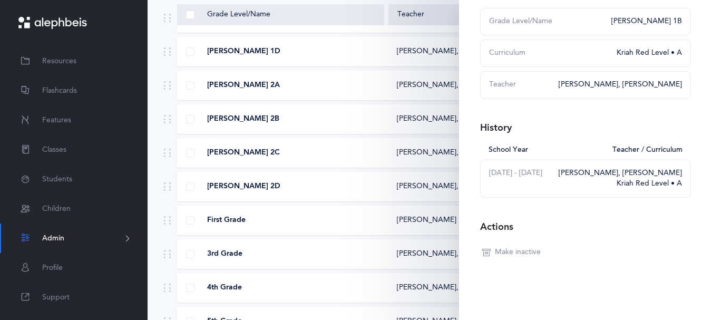
scroll to position [345, 0]
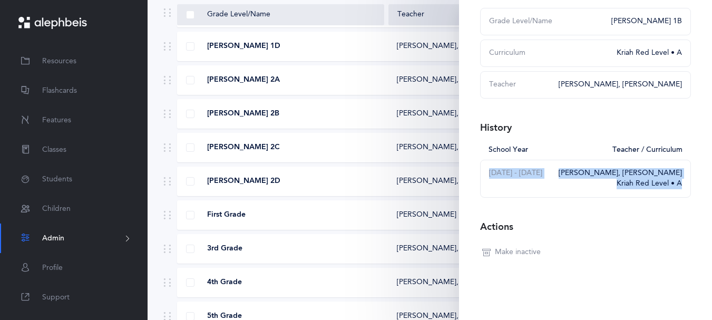
drag, startPoint x: 702, startPoint y: 168, endPoint x: 699, endPoint y: 135, distance: 32.8
click at [699, 135] on div "Information Grade Level/Name [PERSON_NAME] 1B Curriculum Kriah Red Level • A Te…" at bounding box center [585, 143] width 253 height 354
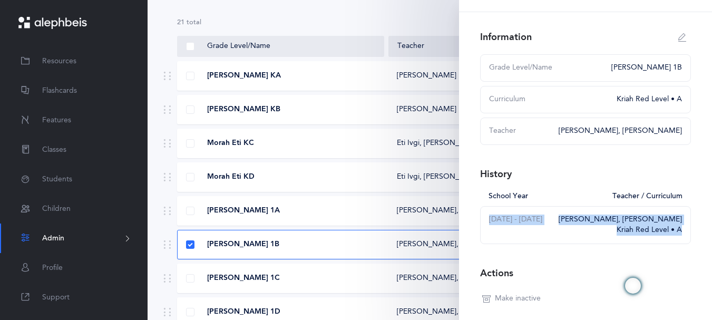
scroll to position [21, 0]
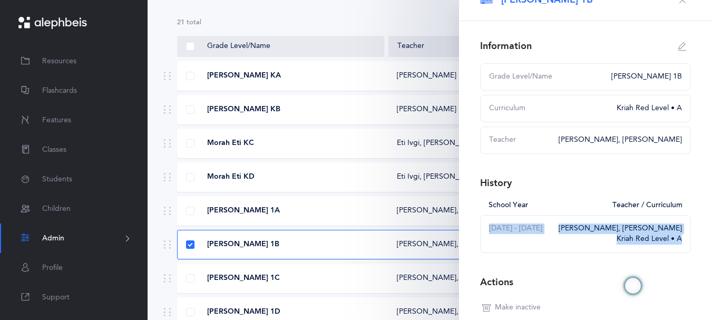
click at [678, 1] on icon "button" at bounding box center [682, 0] width 8 height 8
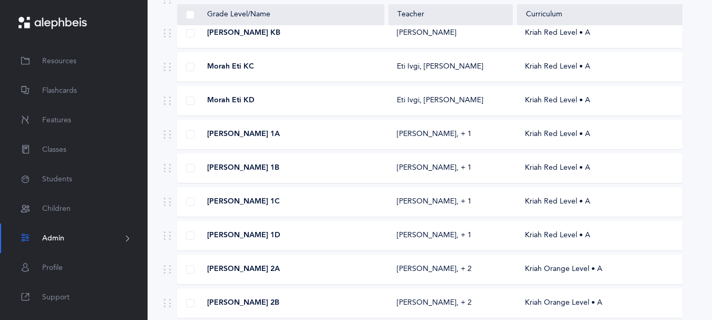
scroll to position [159, 0]
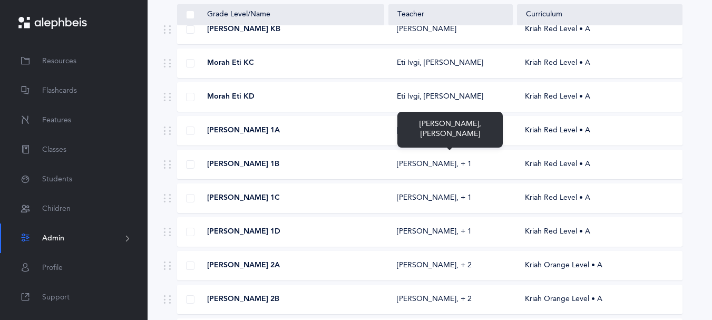
click at [417, 136] on div "[PERSON_NAME]‪, + 1‬" at bounding box center [434, 130] width 75 height 11
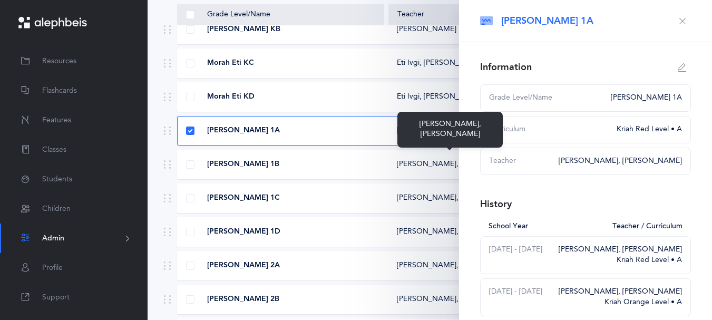
select select
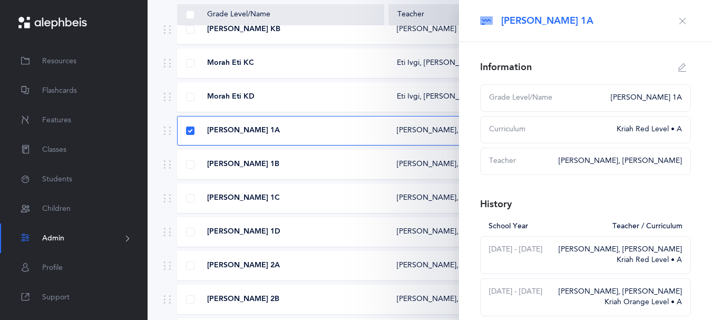
click at [678, 72] on icon "button" at bounding box center [682, 67] width 8 height 8
type input "[PERSON_NAME] 1A"
select select "2"
select select "2211"
select select "943"
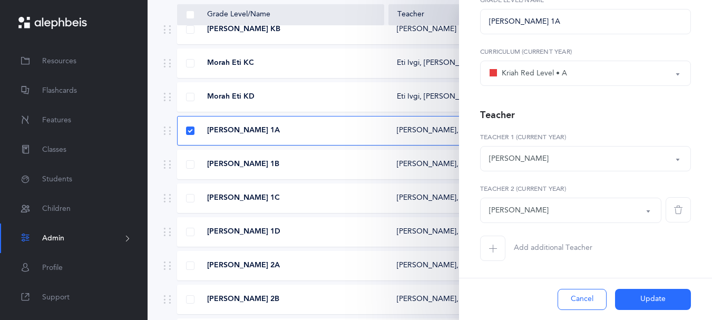
scroll to position [117, 0]
click at [667, 147] on button "[PERSON_NAME]" at bounding box center [585, 158] width 211 height 25
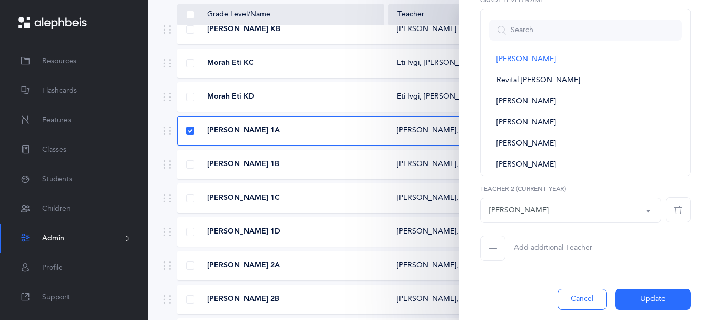
scroll to position [204, 0]
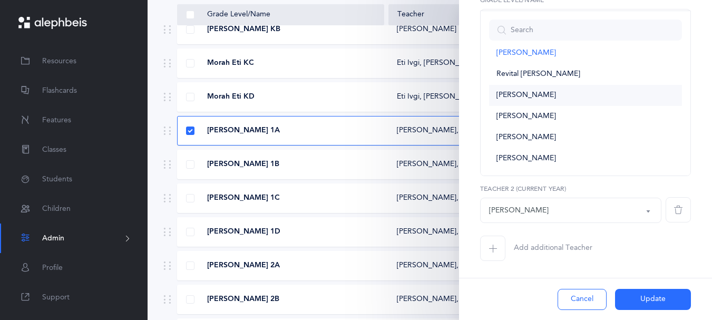
click at [549, 85] on link "[PERSON_NAME]" at bounding box center [585, 95] width 193 height 21
select select "941"
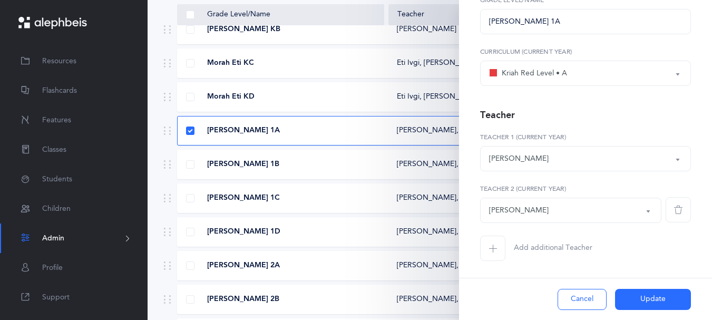
click at [674, 205] on icon "button" at bounding box center [678, 209] width 8 height 8
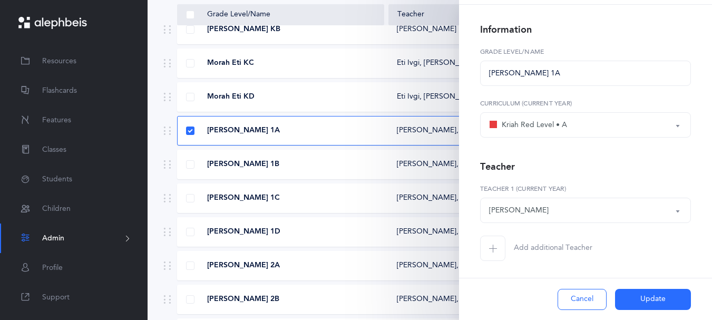
scroll to position [68, 0]
click at [495, 244] on icon "button" at bounding box center [492, 248] width 8 height 8
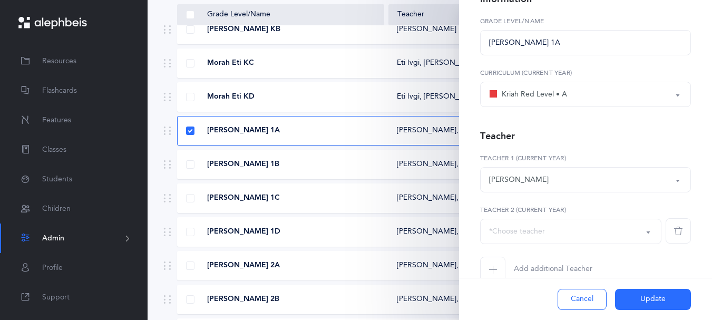
click at [664, 192] on button "[PERSON_NAME]" at bounding box center [585, 179] width 211 height 25
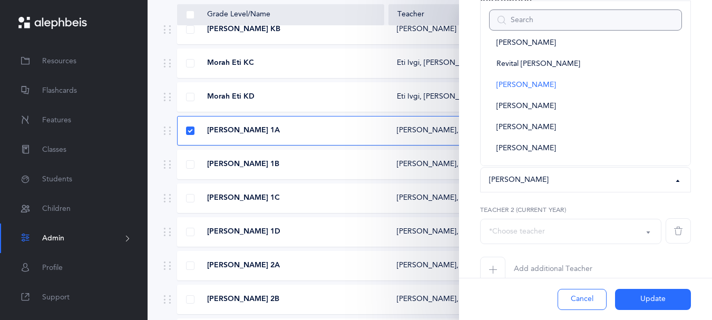
scroll to position [179, 0]
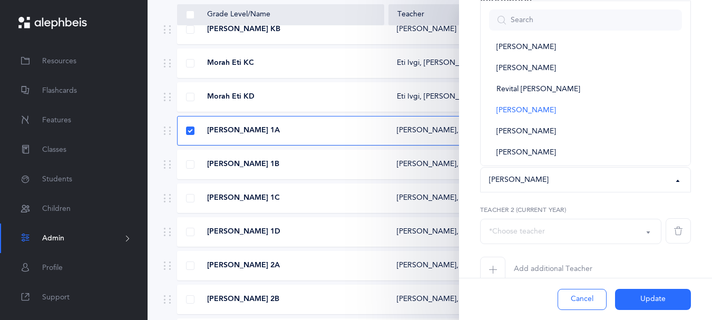
click at [518, 237] on div "*Choose teacher" at bounding box center [517, 231] width 56 height 11
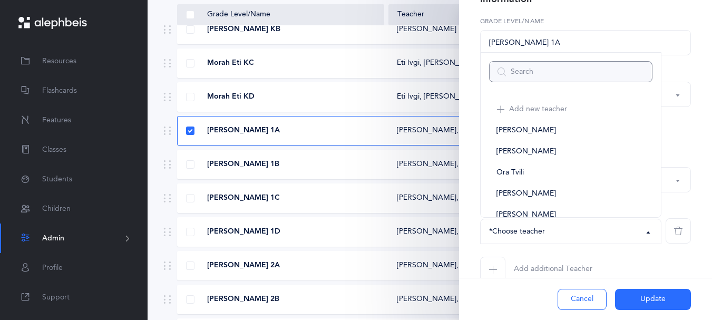
click at [547, 82] on input "Search" at bounding box center [570, 71] width 163 height 21
type input "t"
select select
type input "ta"
select select
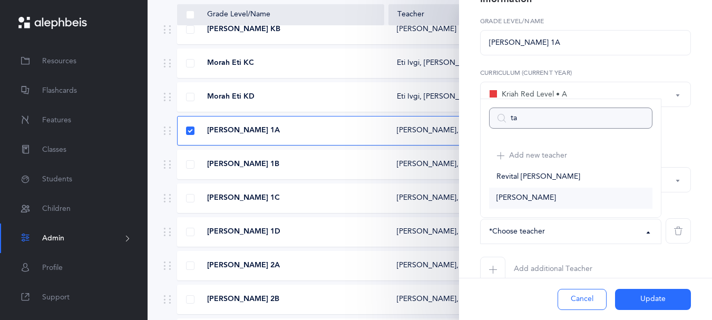
type input "ta"
click at [523, 203] on span "[PERSON_NAME]" at bounding box center [526, 197] width 60 height 9
select select "1779"
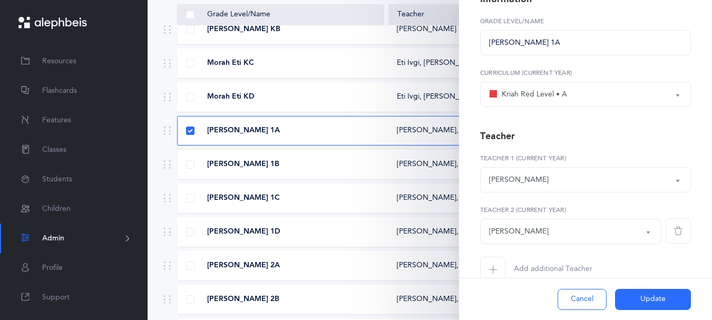
click at [632, 291] on div at bounding box center [633, 286] width 16 height 16
click at [638, 297] on button "Update" at bounding box center [653, 299] width 76 height 21
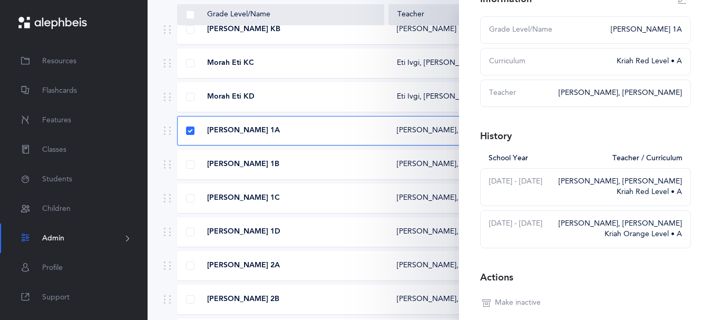
click at [359, 179] on div "[PERSON_NAME] 1B [PERSON_NAME]‪, + 1‬ Kriah Red Level • A" at bounding box center [429, 165] width 505 height 30
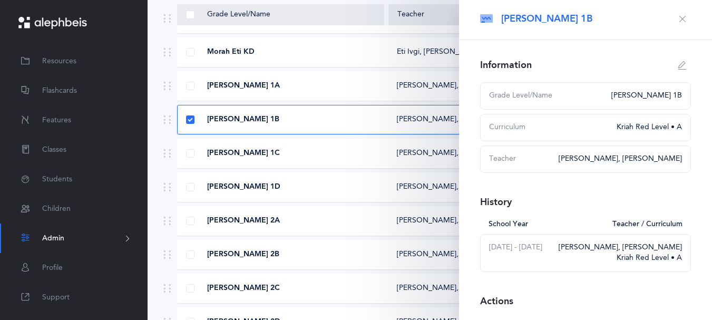
scroll to position [7, 0]
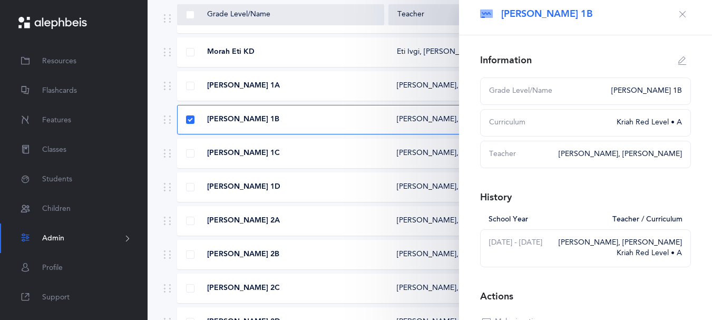
click at [652, 160] on div "[PERSON_NAME], [PERSON_NAME]" at bounding box center [619, 154] width 123 height 11
click at [596, 160] on div "[PERSON_NAME], [PERSON_NAME]" at bounding box center [619, 154] width 123 height 11
click at [678, 65] on icon "button" at bounding box center [682, 60] width 8 height 8
type input "[PERSON_NAME] 1B"
select select "2"
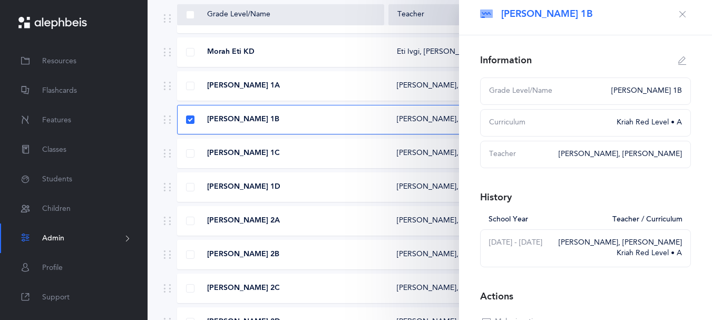
select select "1779"
select select "1319"
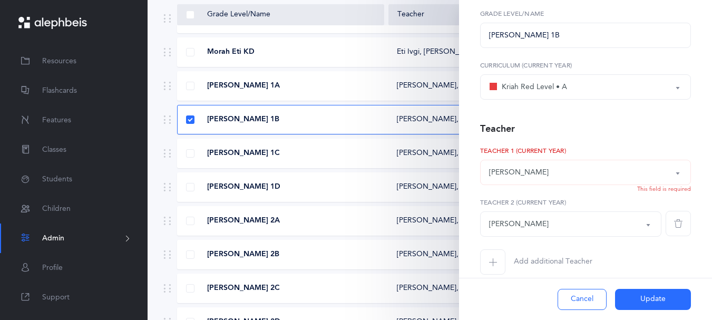
scroll to position [90, 0]
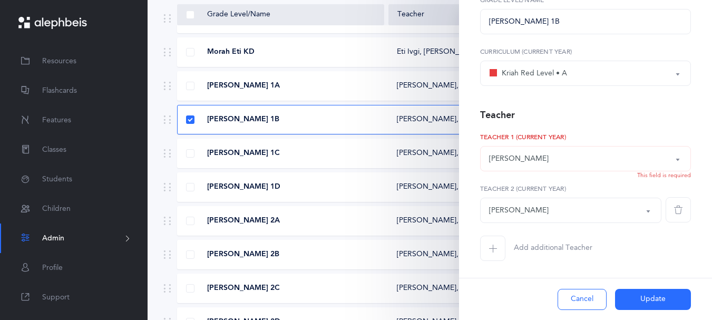
click at [668, 171] on button "[PERSON_NAME]" at bounding box center [585, 158] width 211 height 25
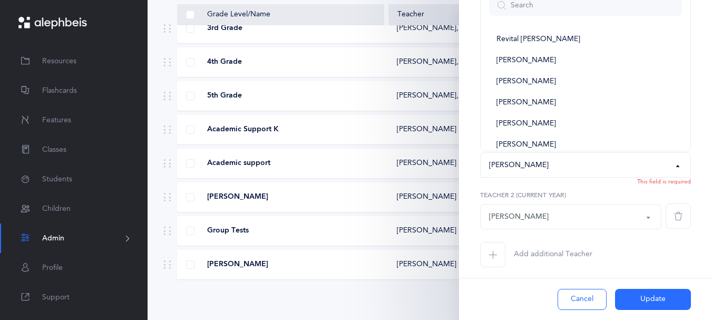
scroll to position [198, 0]
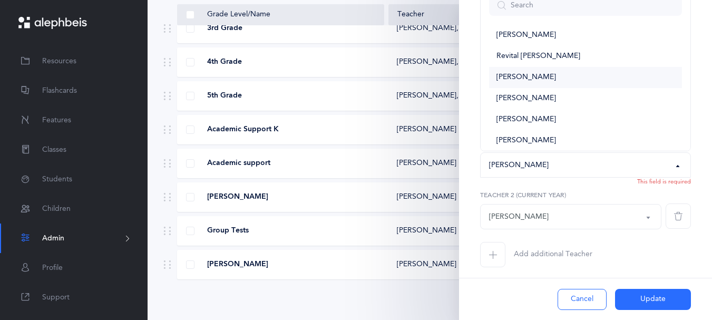
click at [573, 88] on link "[PERSON_NAME]" at bounding box center [585, 77] width 193 height 21
select select "941"
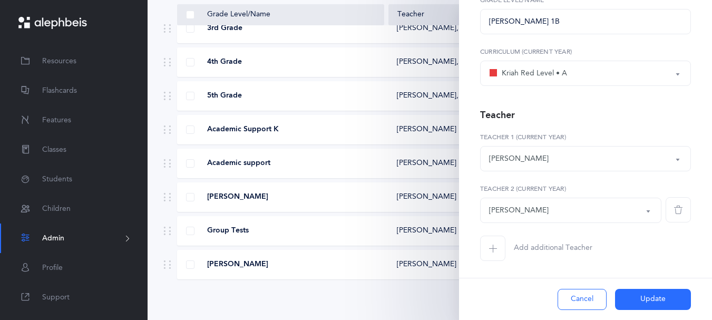
click at [674, 212] on icon "button" at bounding box center [678, 209] width 8 height 8
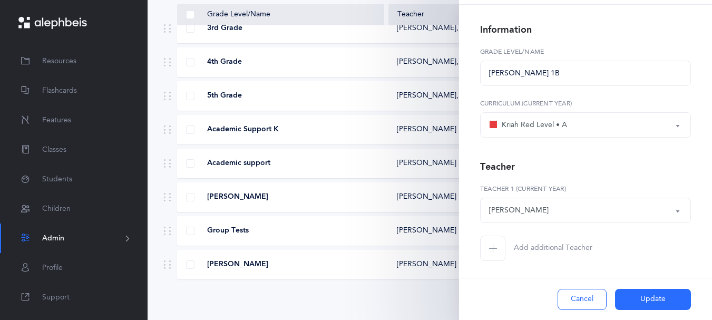
click at [493, 244] on icon "button" at bounding box center [492, 248] width 8 height 8
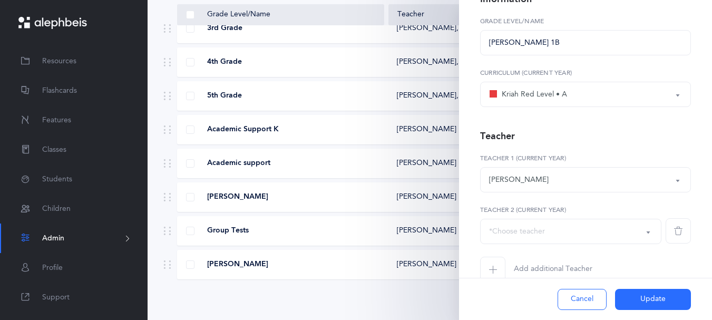
click at [639, 244] on button "*Choose teacher" at bounding box center [570, 231] width 181 height 25
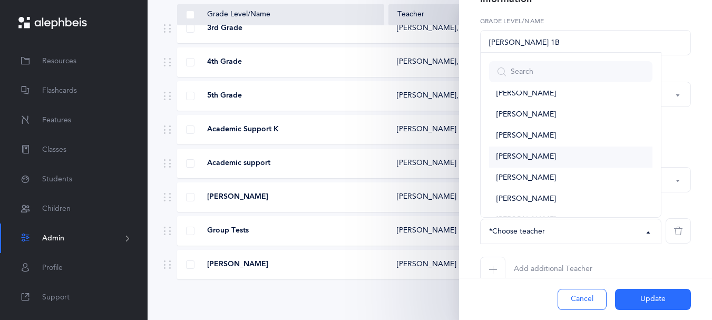
scroll to position [494, 0]
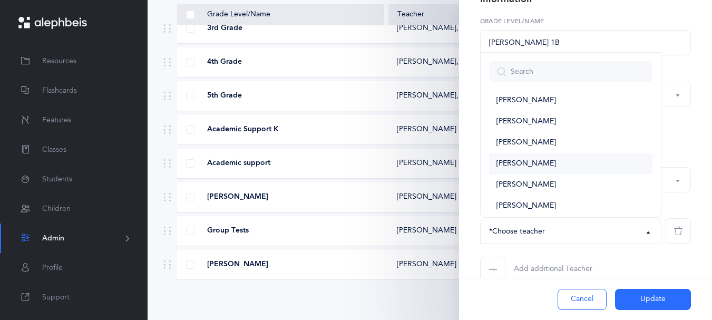
click at [565, 174] on link "[PERSON_NAME]" at bounding box center [570, 163] width 163 height 21
select select "1779"
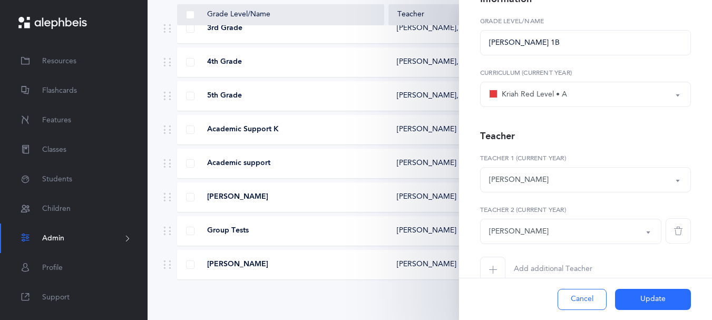
click at [622, 295] on button "Update" at bounding box center [653, 299] width 76 height 21
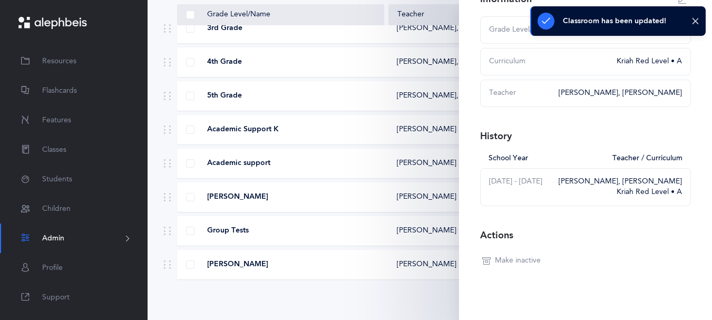
scroll to position [159, 0]
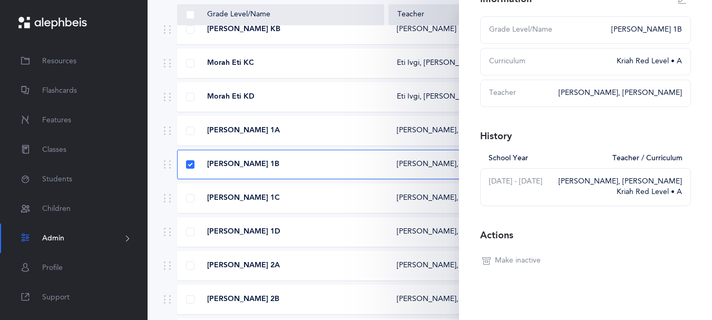
type input "[PERSON_NAME] 1B"
select select "2"
select select "1779"
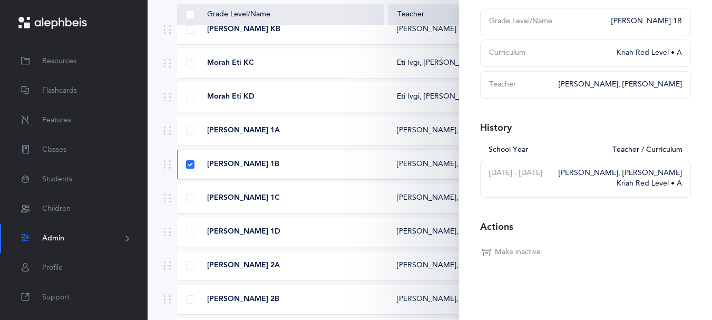
select select "941"
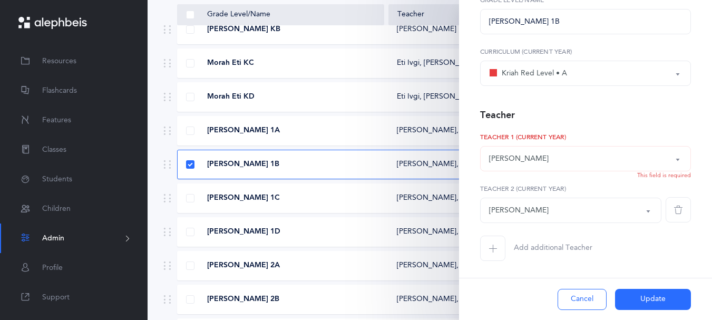
click at [671, 146] on button "[PERSON_NAME]" at bounding box center [585, 158] width 211 height 25
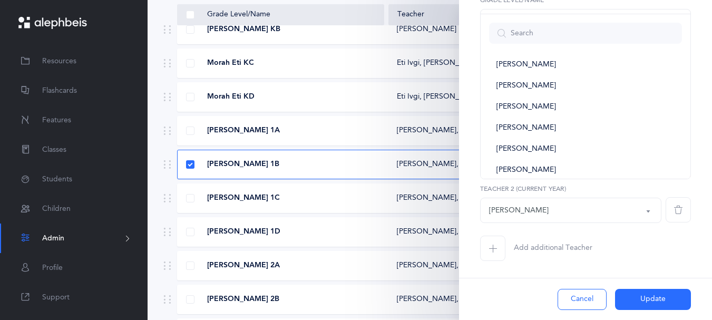
scroll to position [248, 0]
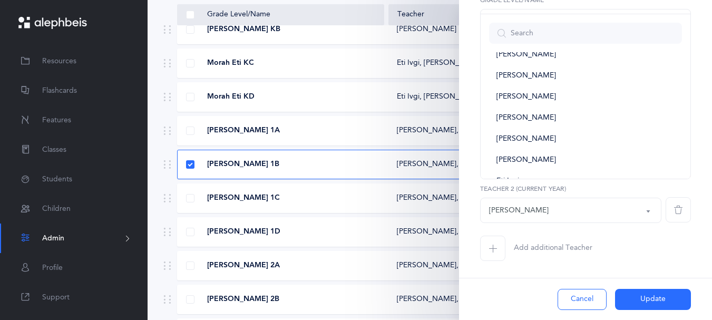
click at [674, 205] on icon "button" at bounding box center [678, 209] width 8 height 8
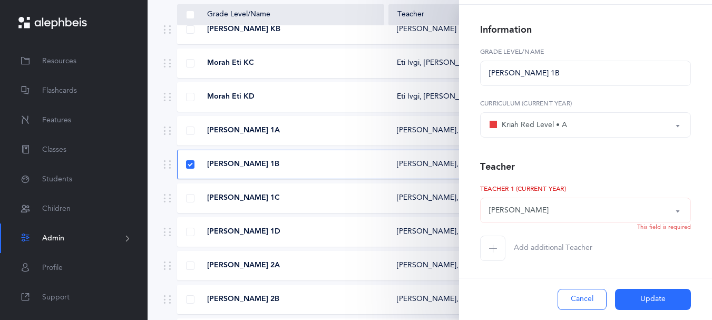
scroll to position [68, 0]
click at [666, 198] on button "[PERSON_NAME]" at bounding box center [585, 210] width 211 height 25
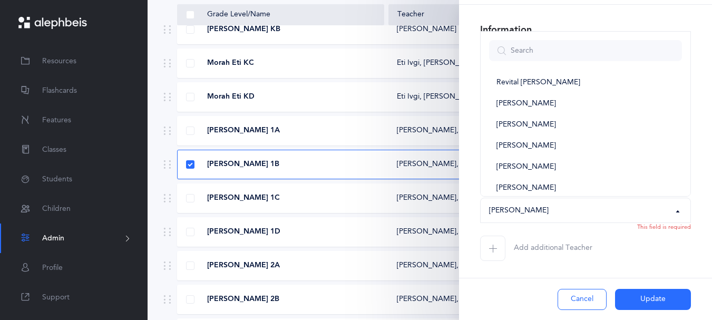
scroll to position [210, 0]
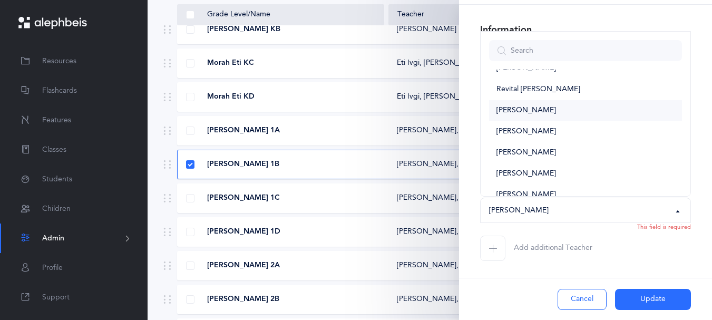
click at [583, 103] on link "[PERSON_NAME]" at bounding box center [585, 110] width 193 height 21
select select "941"
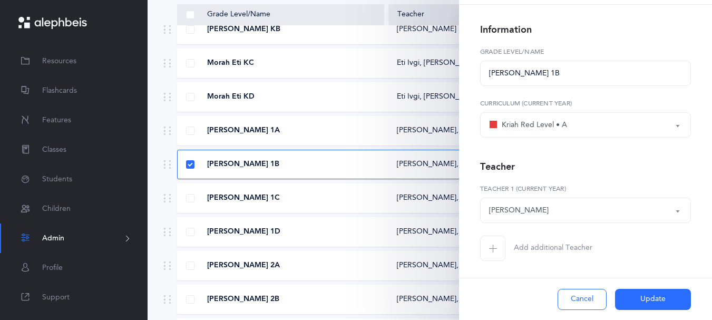
click at [583, 243] on span "Add additional Teacher" at bounding box center [553, 248] width 78 height 11
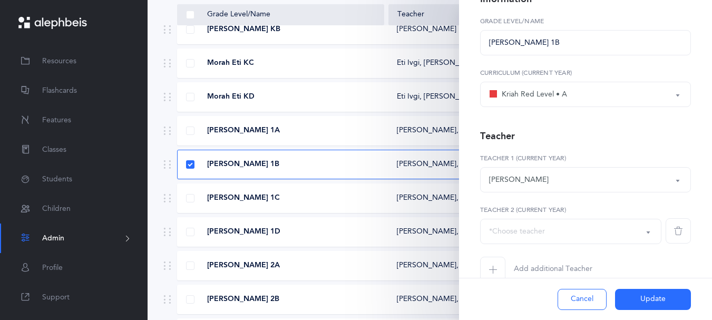
click at [643, 244] on button "*Choose teacher" at bounding box center [570, 231] width 181 height 25
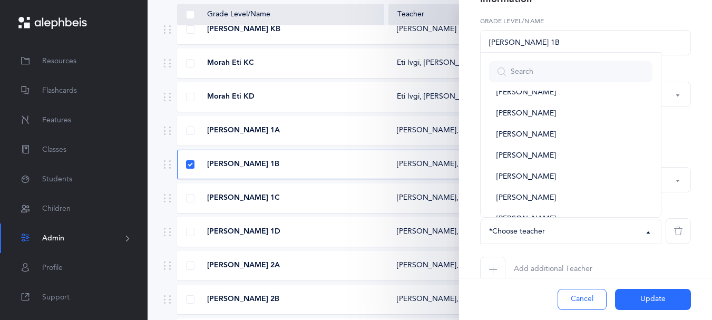
scroll to position [484, 0]
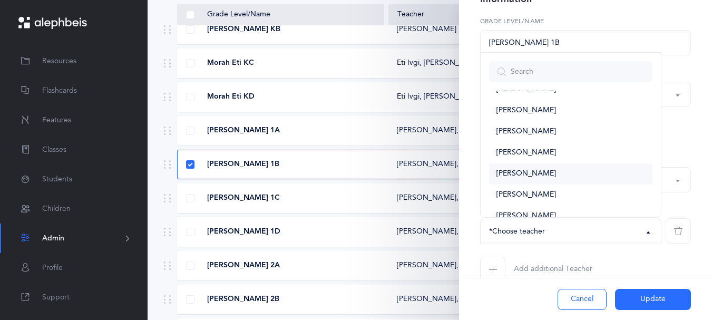
click at [557, 184] on link "[PERSON_NAME]" at bounding box center [570, 173] width 163 height 21
select select "1779"
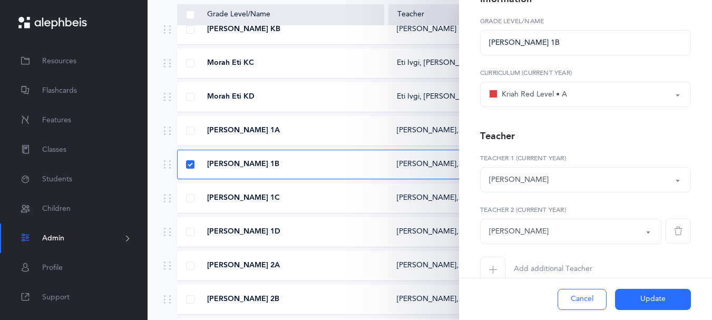
drag, startPoint x: 631, startPoint y: 296, endPoint x: 630, endPoint y: 290, distance: 5.4
click at [631, 295] on button "Update" at bounding box center [653, 299] width 76 height 21
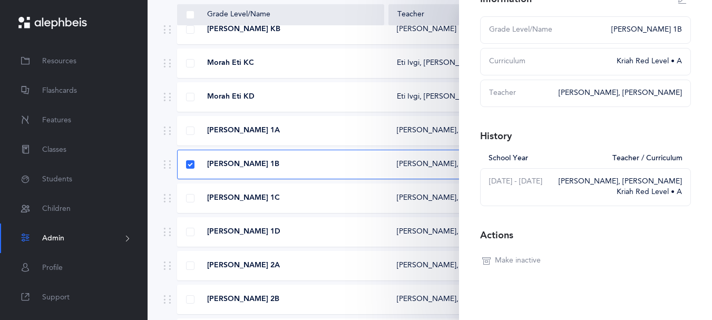
click at [341, 145] on div "[PERSON_NAME] 1A [PERSON_NAME]‪, + 1‬ Kriah Red Level • A" at bounding box center [429, 131] width 505 height 30
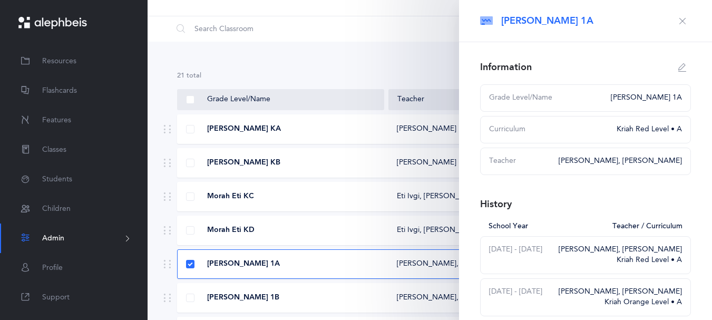
scroll to position [0, 0]
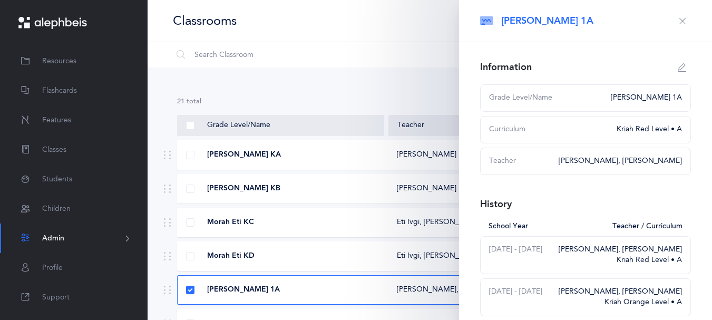
click at [678, 22] on icon "button" at bounding box center [682, 21] width 8 height 8
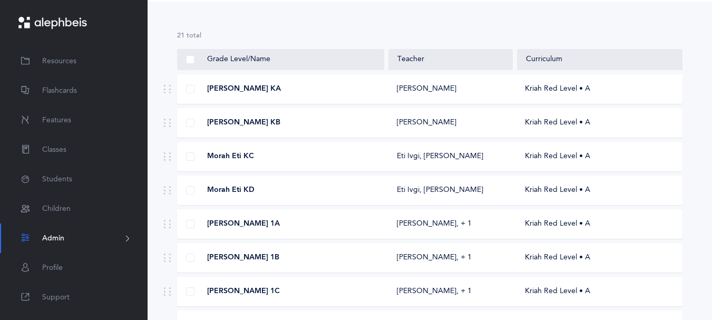
scroll to position [61, 0]
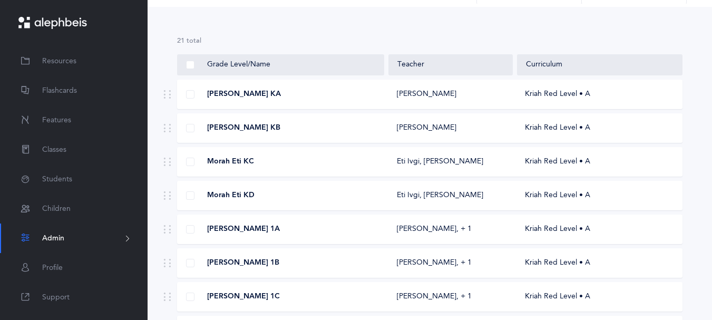
click at [437, 100] on div "[PERSON_NAME]" at bounding box center [427, 94] width 60 height 11
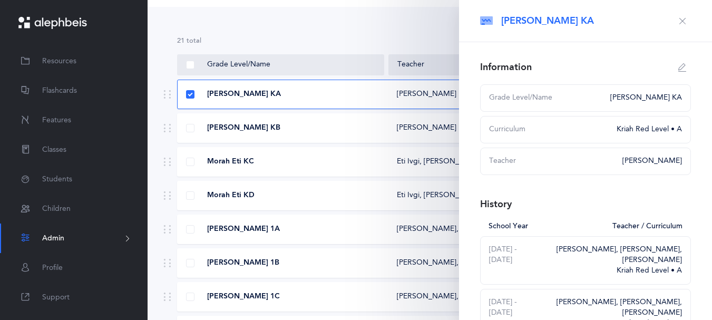
click at [678, 72] on icon "button" at bounding box center [682, 67] width 8 height 8
type input "[PERSON_NAME] KA"
select select "2"
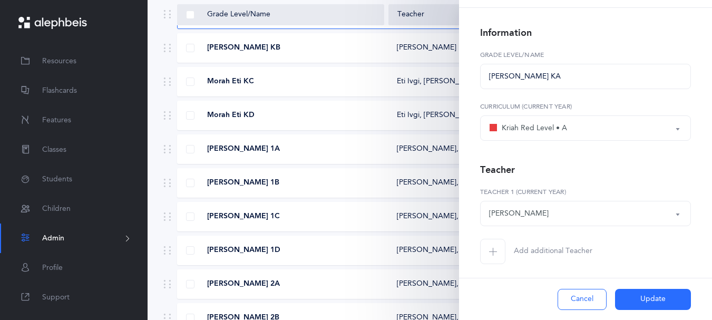
scroll to position [68, 0]
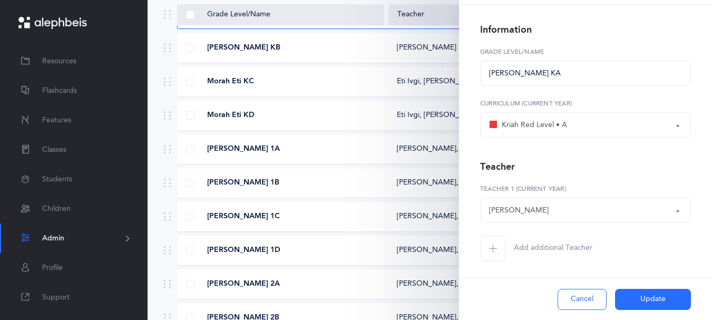
click at [664, 201] on button "[PERSON_NAME]" at bounding box center [585, 210] width 211 height 25
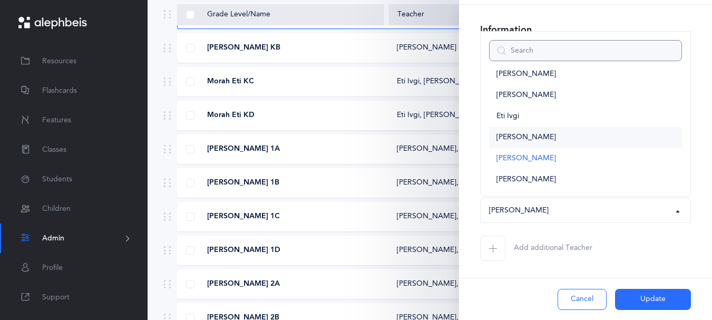
scroll to position [586, 0]
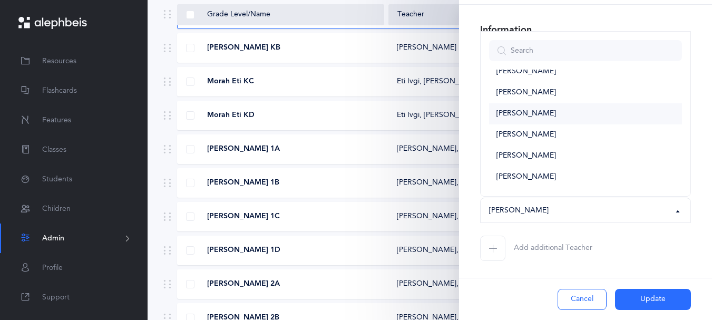
click at [557, 104] on link "[PERSON_NAME]" at bounding box center [585, 113] width 193 height 21
select select "151"
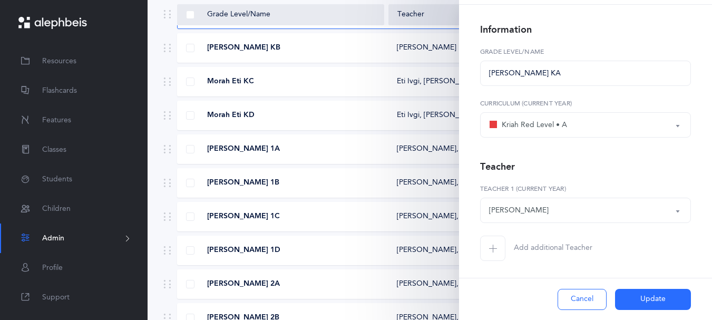
click at [505, 244] on span "button" at bounding box center [492, 247] width 25 height 25
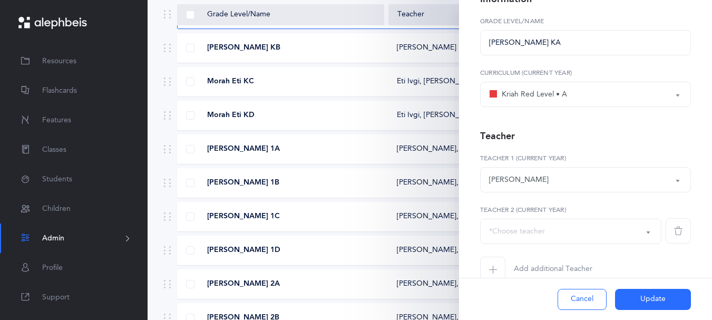
click at [633, 244] on button "*Choose teacher" at bounding box center [570, 231] width 181 height 25
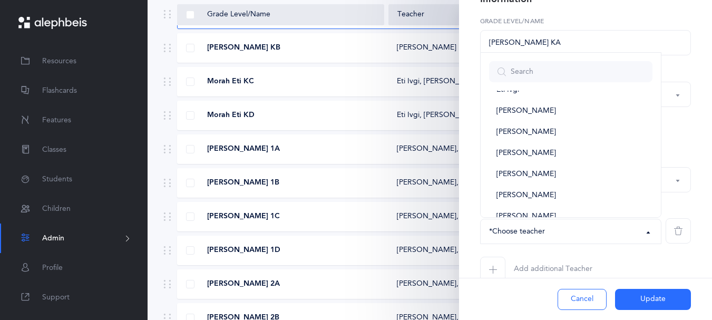
scroll to position [382, 0]
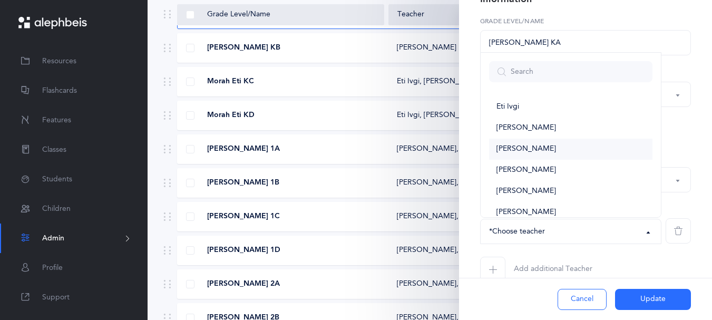
click at [556, 160] on link "[PERSON_NAME]" at bounding box center [570, 149] width 163 height 21
select select "2583"
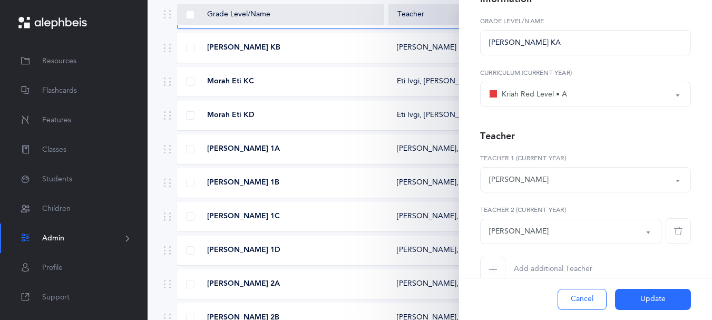
click at [637, 291] on div at bounding box center [633, 286] width 16 height 16
click at [633, 295] on button "Update" at bounding box center [653, 299] width 76 height 21
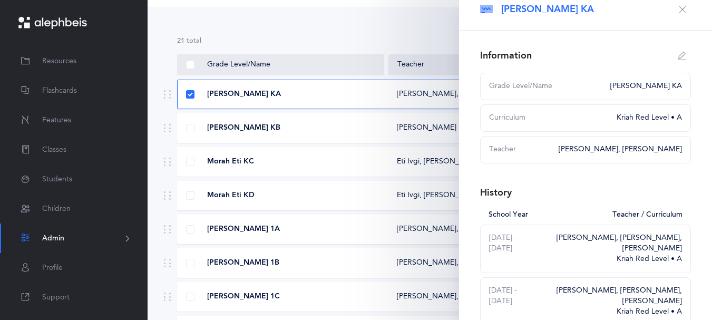
scroll to position [0, 0]
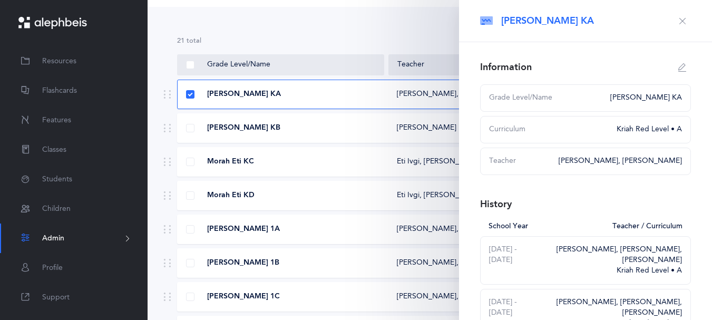
click at [678, 72] on icon "button" at bounding box center [682, 67] width 8 height 8
type input "[PERSON_NAME] KA"
select select "2"
select select "2583"
select select "151"
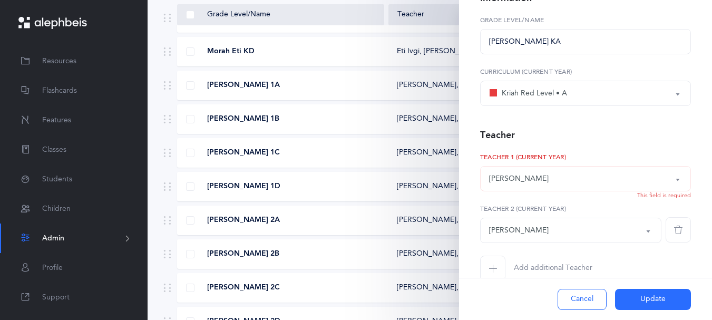
scroll to position [86, 0]
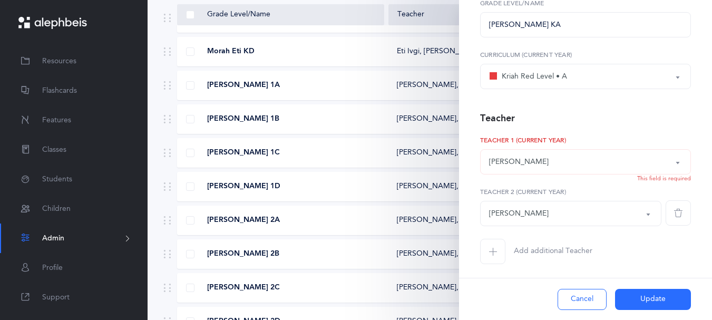
click at [662, 171] on div "[PERSON_NAME]" at bounding box center [585, 162] width 193 height 18
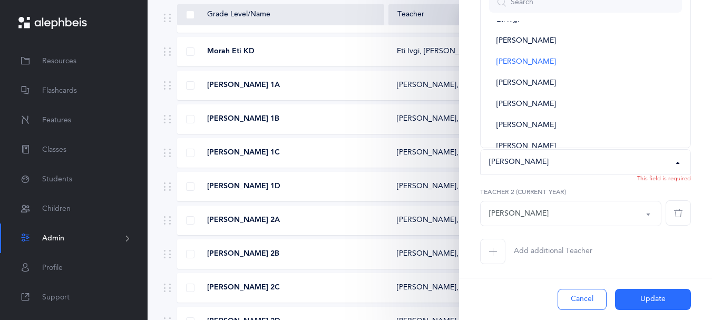
scroll to position [389, 0]
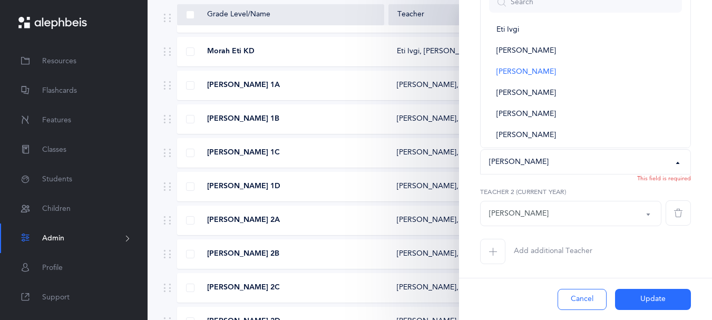
click at [671, 225] on span "button" at bounding box center [677, 212] width 25 height 25
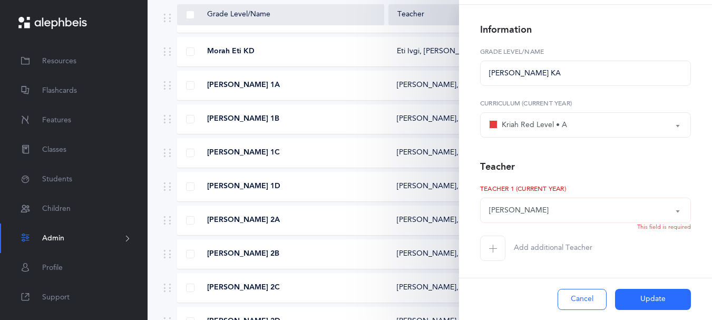
scroll to position [68, 0]
click at [667, 200] on button "[PERSON_NAME]" at bounding box center [585, 210] width 211 height 25
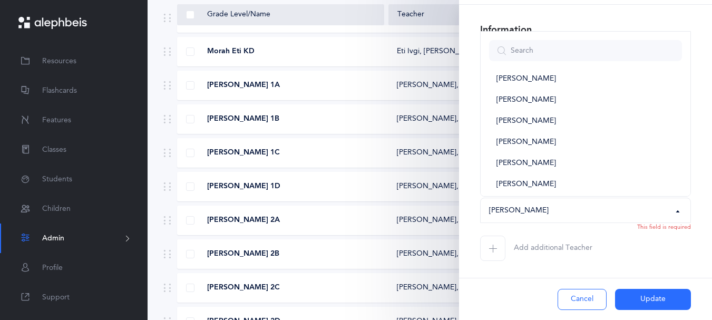
scroll to position [557, 0]
click at [542, 132] on link "[PERSON_NAME]" at bounding box center [585, 142] width 193 height 21
select select "151"
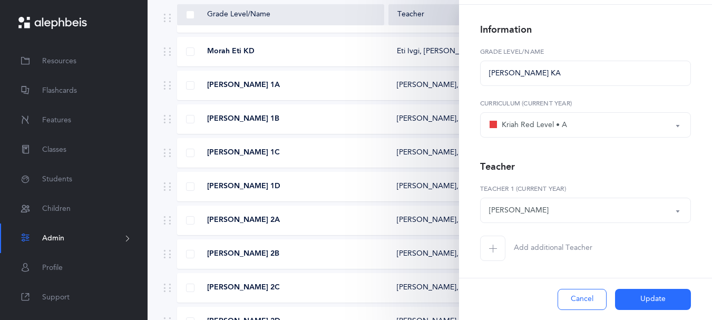
click at [656, 299] on button "Update" at bounding box center [653, 299] width 76 height 21
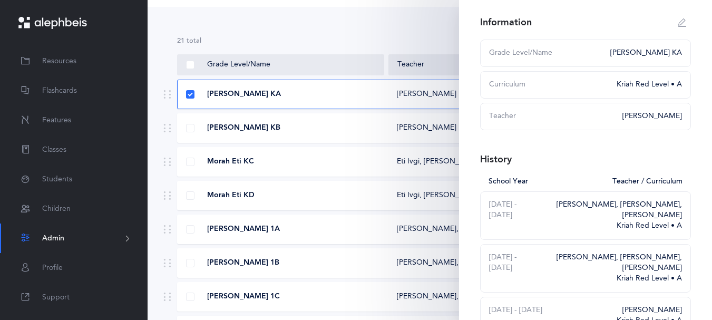
scroll to position [55, 0]
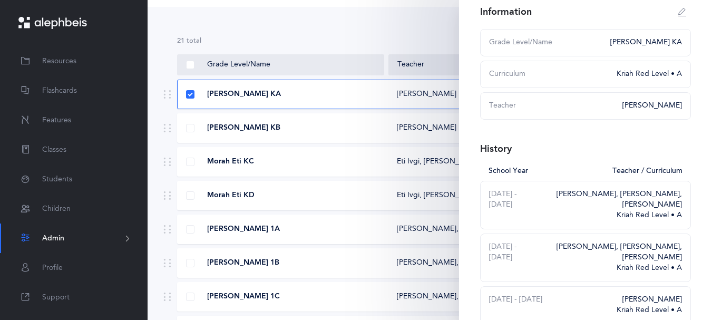
click at [678, 16] on icon "button" at bounding box center [682, 12] width 8 height 8
type input "[PERSON_NAME] KA"
select select "2"
select select "151"
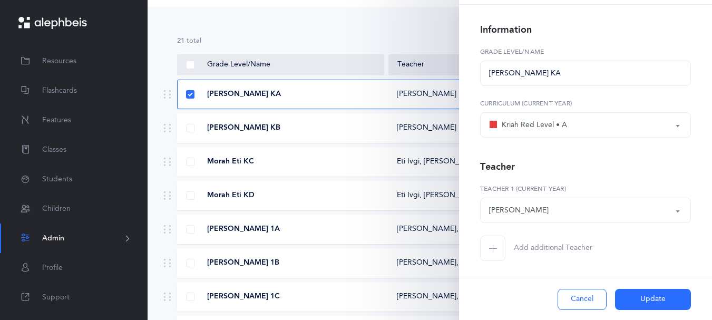
click at [505, 243] on span "button" at bounding box center [492, 247] width 25 height 25
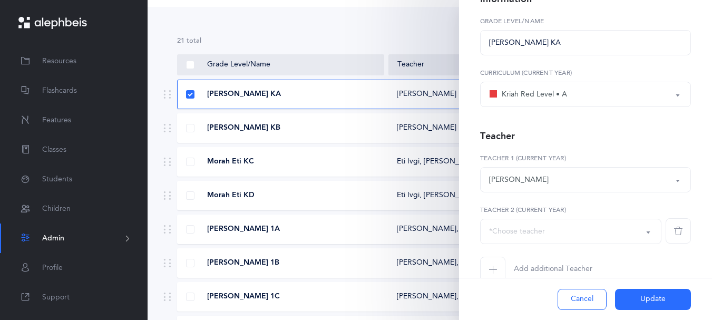
click at [634, 244] on button "*Choose teacher" at bounding box center [570, 231] width 181 height 25
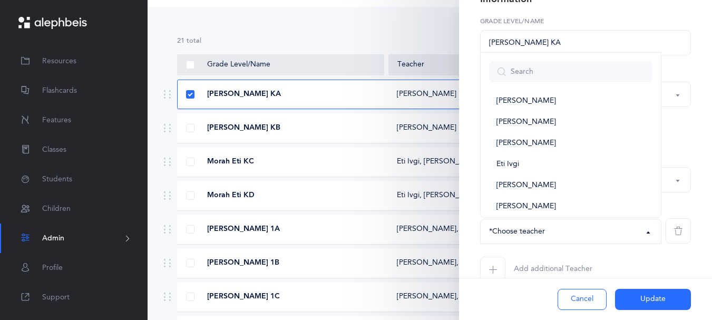
scroll to position [352, 0]
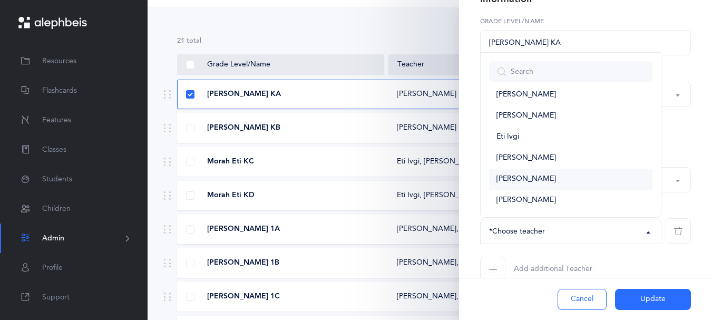
click at [551, 184] on span "[PERSON_NAME]" at bounding box center [526, 178] width 60 height 9
select select "2583"
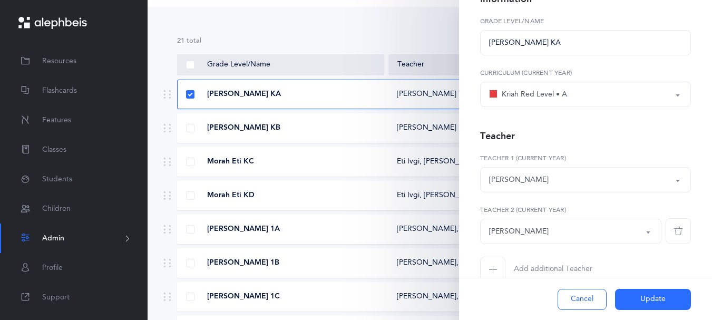
click at [635, 297] on button "Update" at bounding box center [653, 299] width 76 height 21
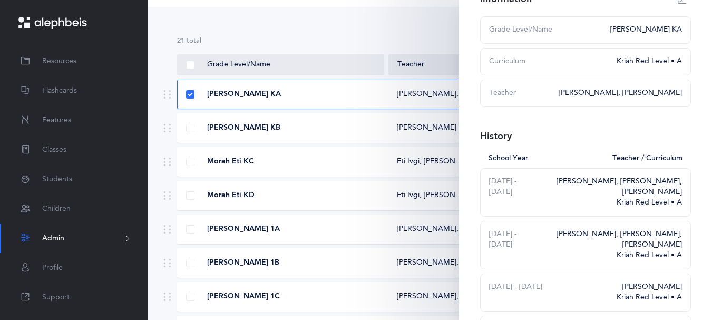
click at [373, 133] on div "[PERSON_NAME] KB" at bounding box center [281, 128] width 207 height 11
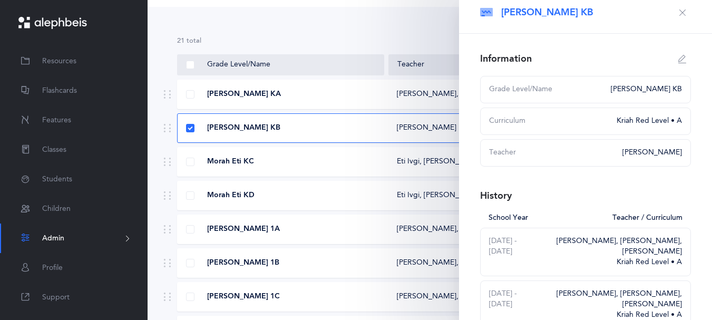
scroll to position [6, 0]
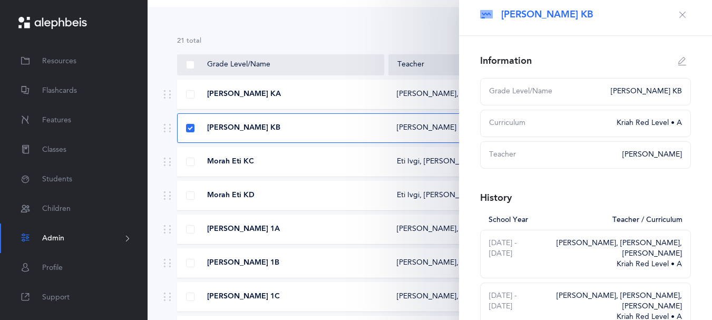
click at [678, 65] on icon "button" at bounding box center [682, 61] width 8 height 8
type input "[PERSON_NAME] KB"
select select "2"
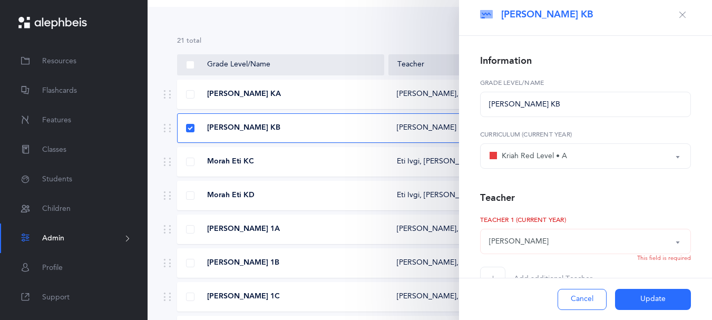
click at [670, 254] on button "[PERSON_NAME]" at bounding box center [585, 241] width 211 height 25
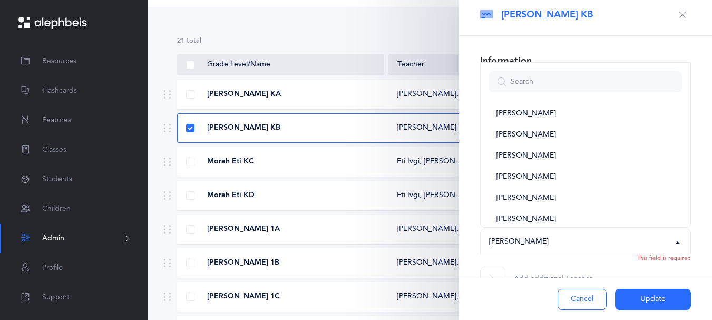
scroll to position [585, 0]
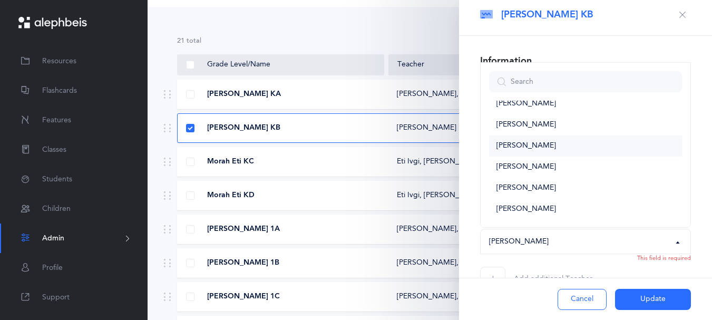
click at [553, 156] on link "[PERSON_NAME]" at bounding box center [585, 145] width 193 height 21
select select "151"
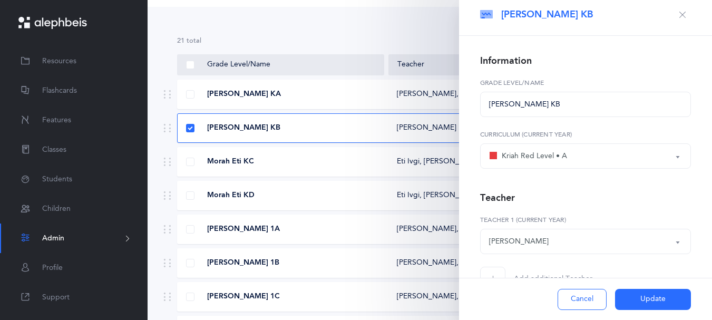
click at [649, 293] on button "Update" at bounding box center [653, 299] width 76 height 21
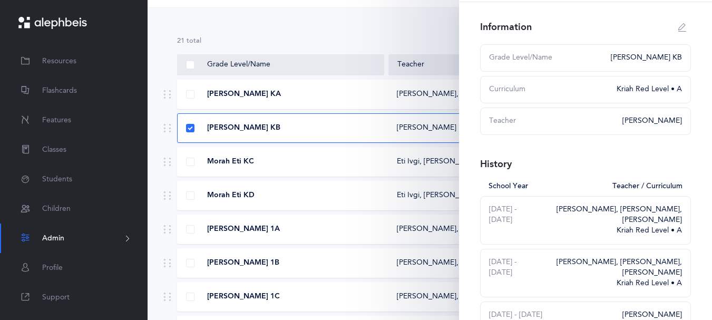
scroll to position [27, 0]
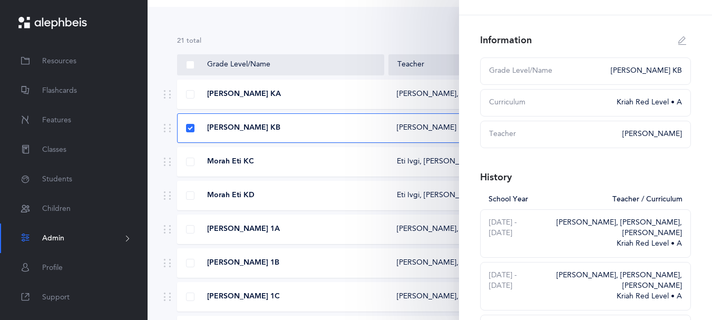
click at [678, 45] on icon "button" at bounding box center [682, 40] width 8 height 8
type input "[PERSON_NAME] KB"
select select "2"
select select "151"
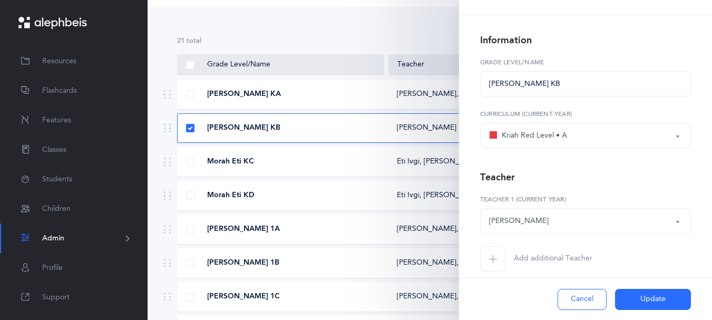
drag, startPoint x: 702, startPoint y: 193, endPoint x: 707, endPoint y: 234, distance: 41.4
click at [707, 234] on div "[PERSON_NAME] KB Information [PERSON_NAME] KB Grade Level/Name Kriah Purple Lev…" at bounding box center [585, 160] width 253 height 320
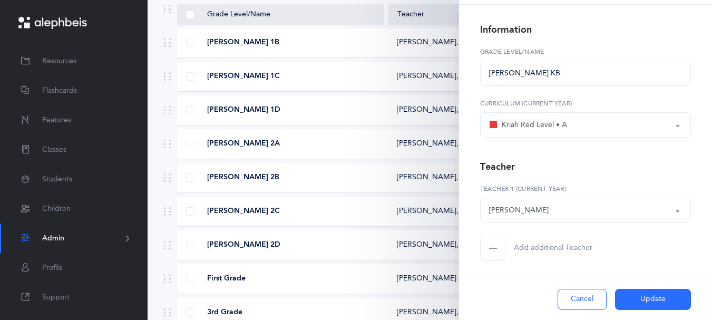
scroll to position [68, 0]
click at [592, 243] on span "Add additional Teacher" at bounding box center [553, 248] width 78 height 11
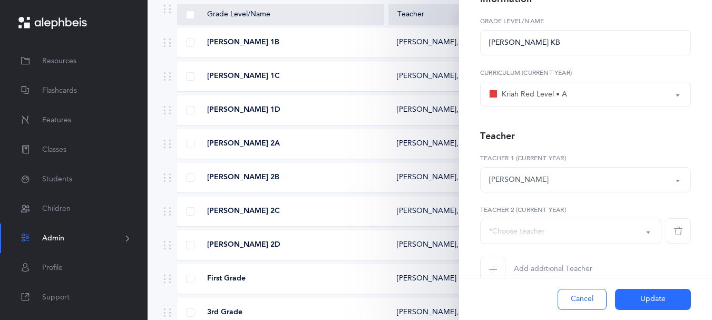
click at [636, 244] on button "*Choose teacher" at bounding box center [570, 231] width 181 height 25
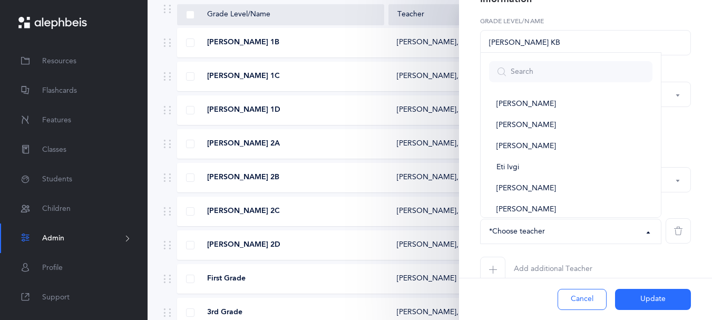
scroll to position [341, 0]
click at [555, 194] on span "[PERSON_NAME]" at bounding box center [526, 189] width 60 height 9
select select "2583"
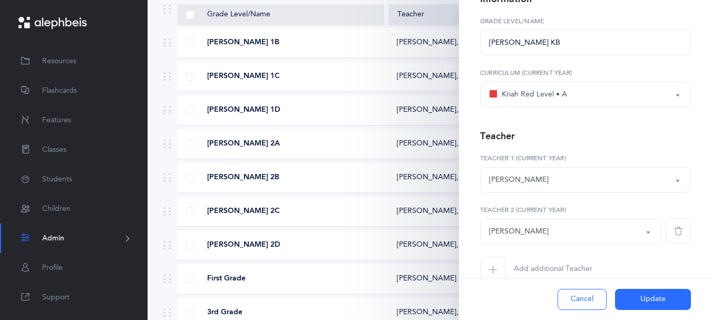
click at [645, 290] on button "Update" at bounding box center [653, 299] width 76 height 21
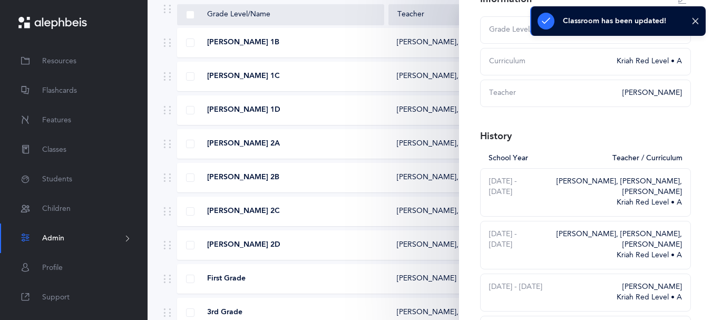
scroll to position [61, 0]
